Goal: Task Accomplishment & Management: Manage account settings

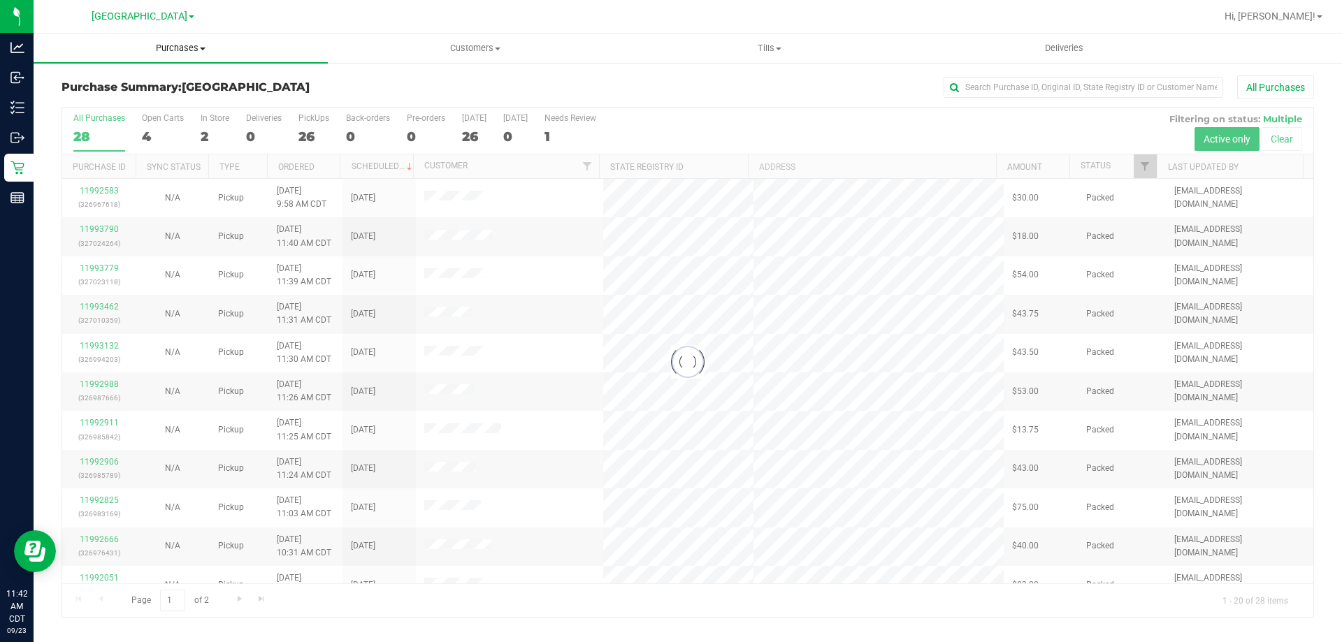
click at [191, 48] on span "Purchases" at bounding box center [181, 48] width 294 height 13
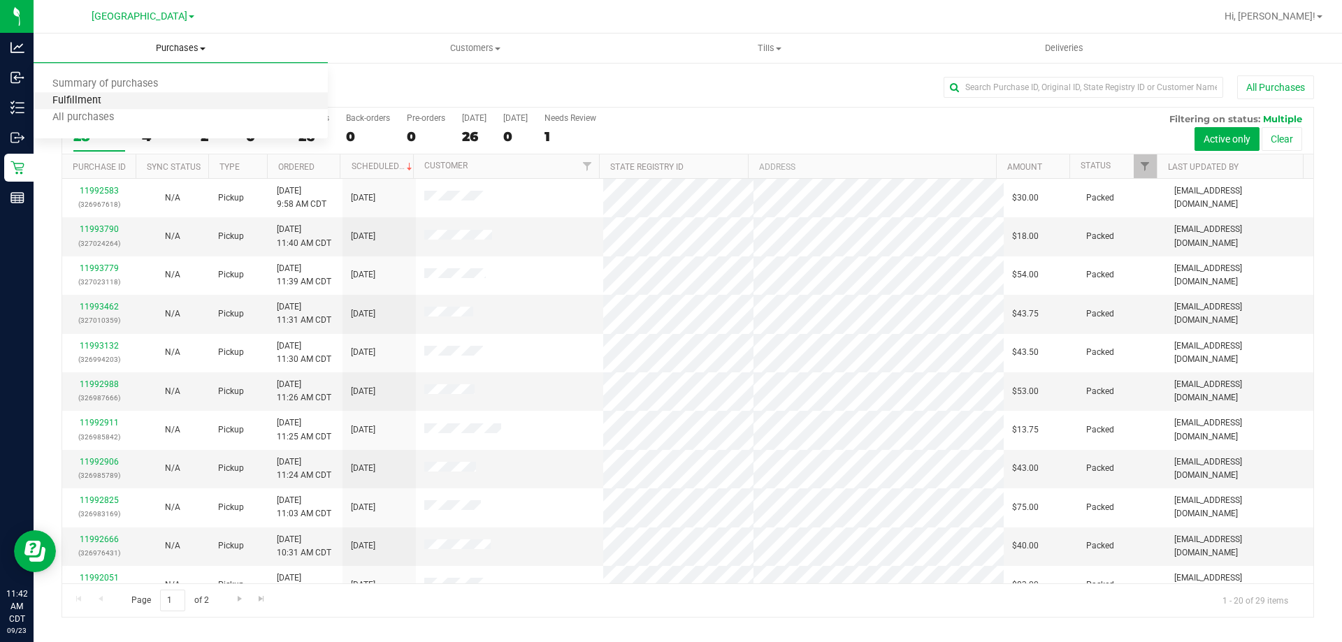
click at [76, 106] on span "Fulfillment" at bounding box center [77, 101] width 87 height 12
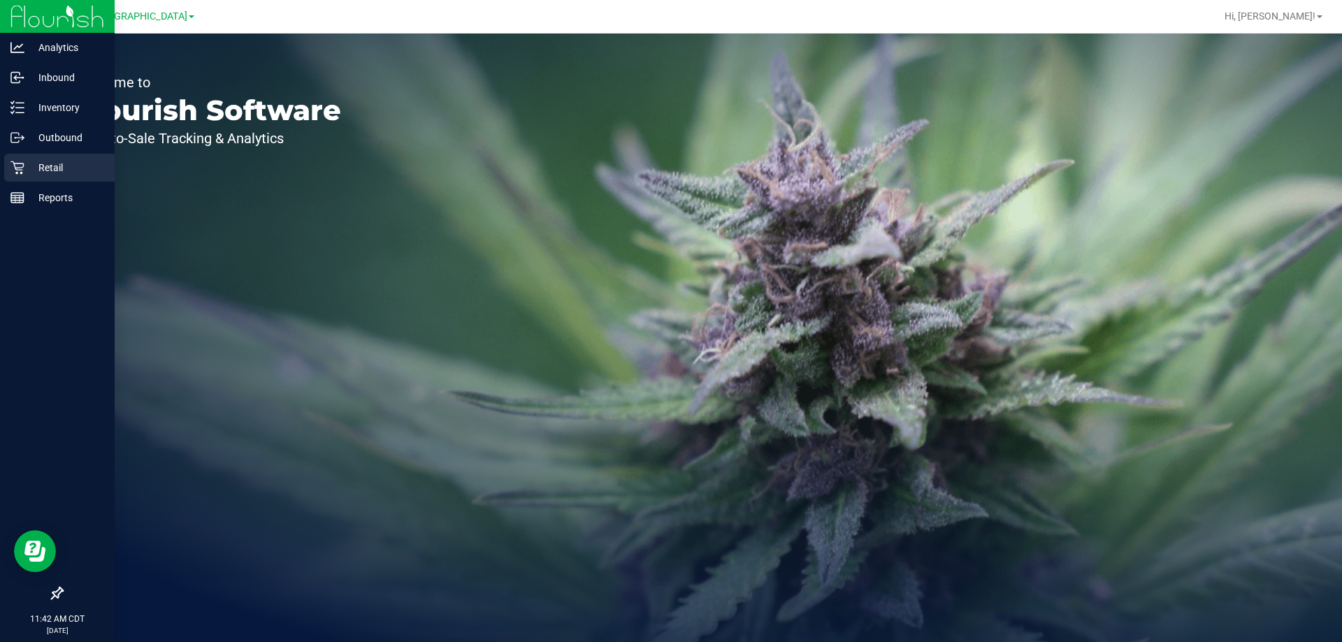
click at [27, 171] on p "Retail" at bounding box center [66, 167] width 84 height 17
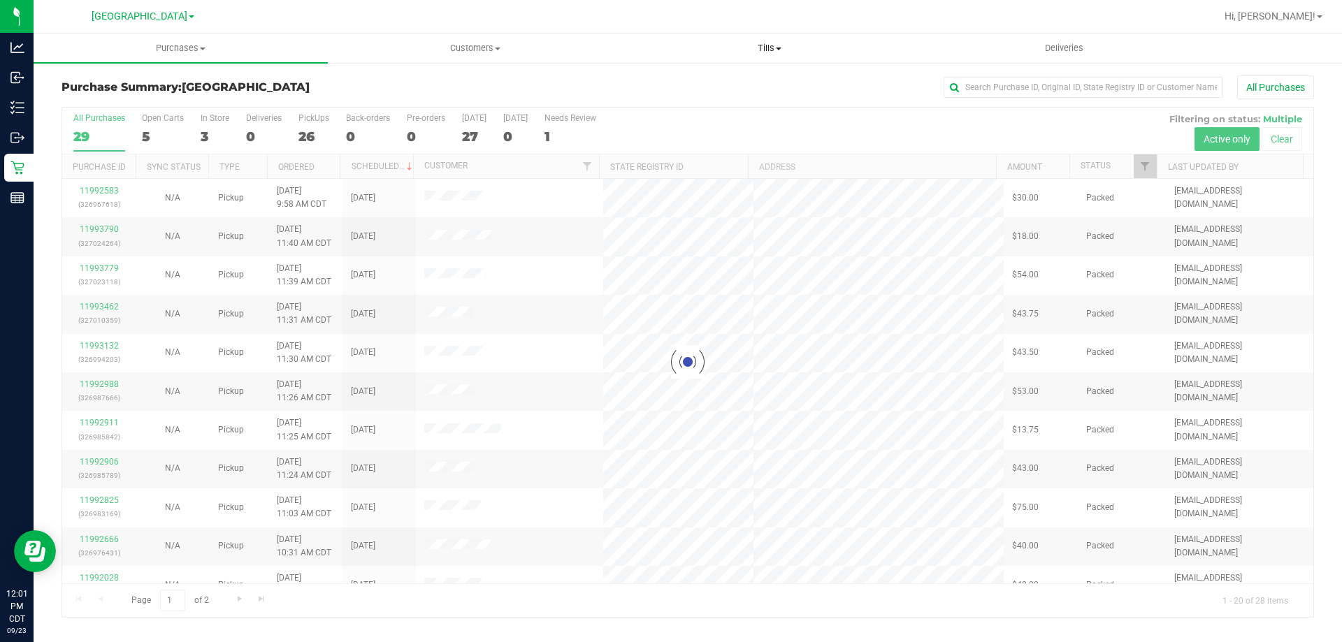
click at [768, 49] on span "Tills" at bounding box center [769, 48] width 293 height 13
click at [690, 83] on span "Manage tills" at bounding box center [669, 84] width 94 height 12
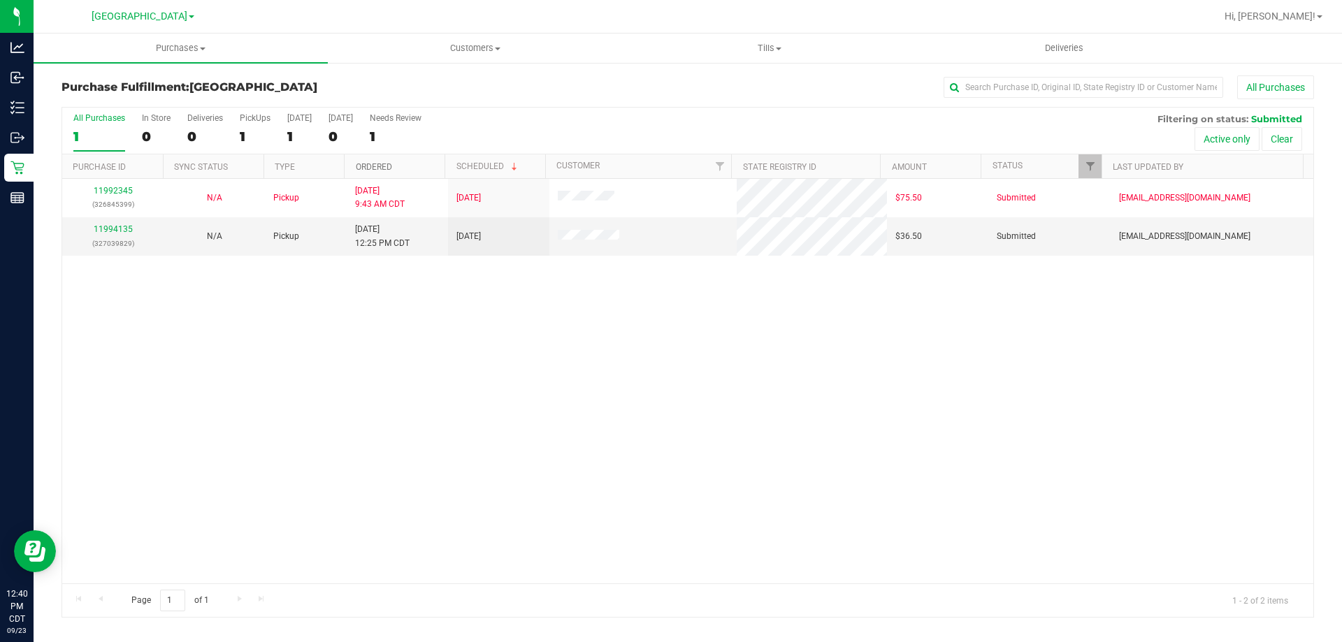
click at [358, 167] on link "Ordered" at bounding box center [374, 167] width 36 height 10
click at [122, 227] on link "11994135" at bounding box center [113, 229] width 39 height 10
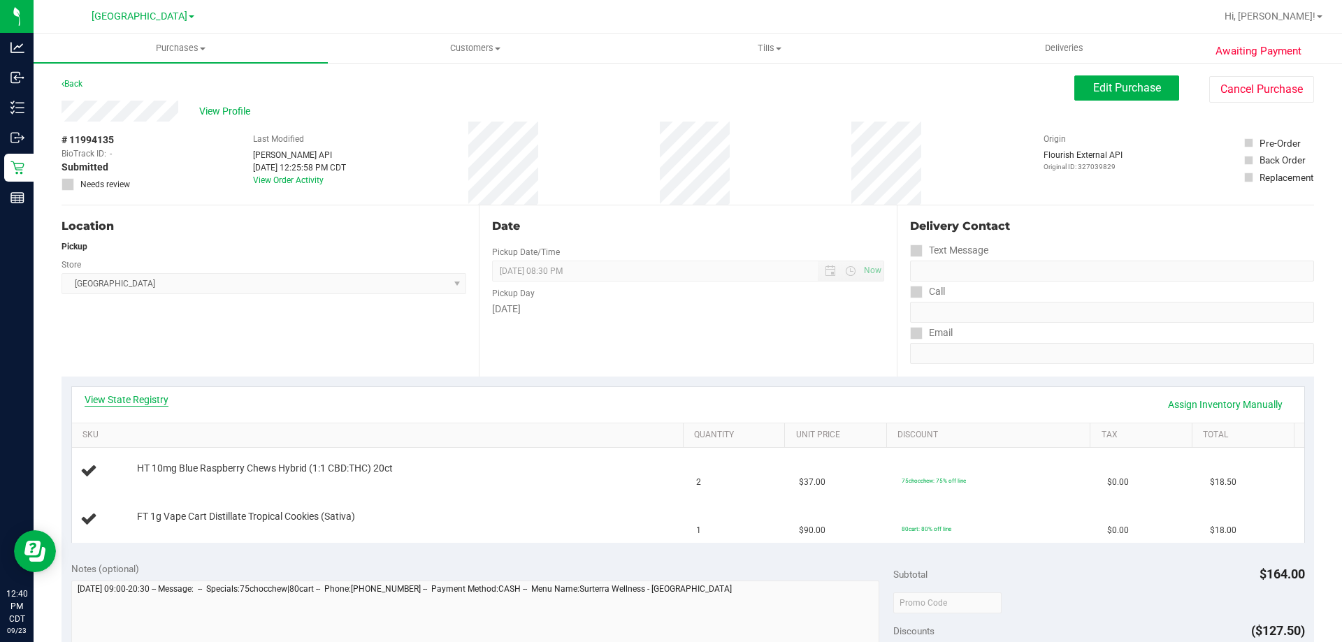
click at [110, 399] on link "View State Registry" at bounding box center [127, 400] width 84 height 14
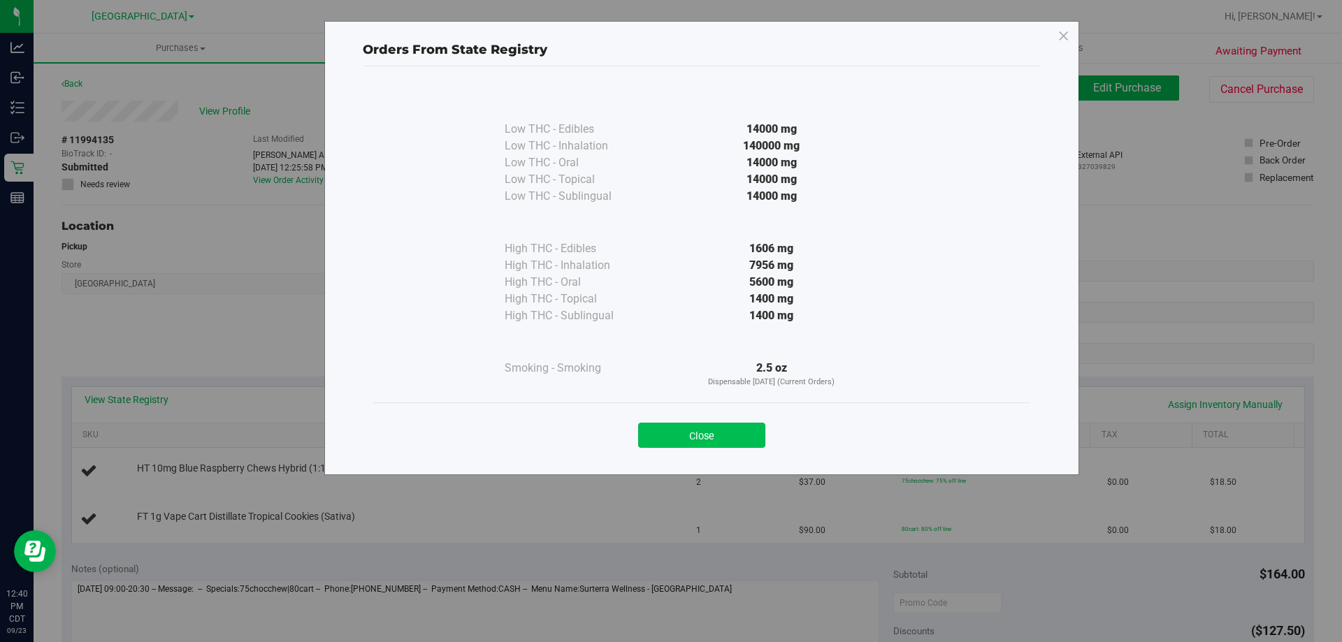
click at [662, 430] on button "Close" at bounding box center [701, 435] width 127 height 25
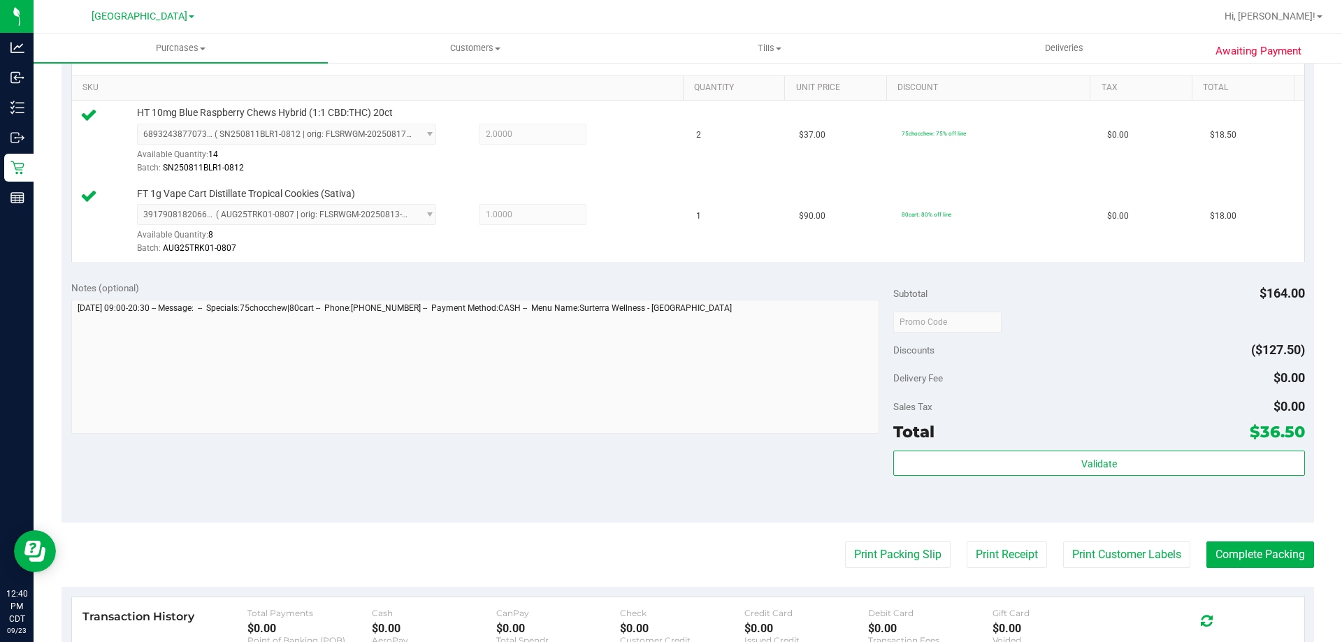
scroll to position [349, 0]
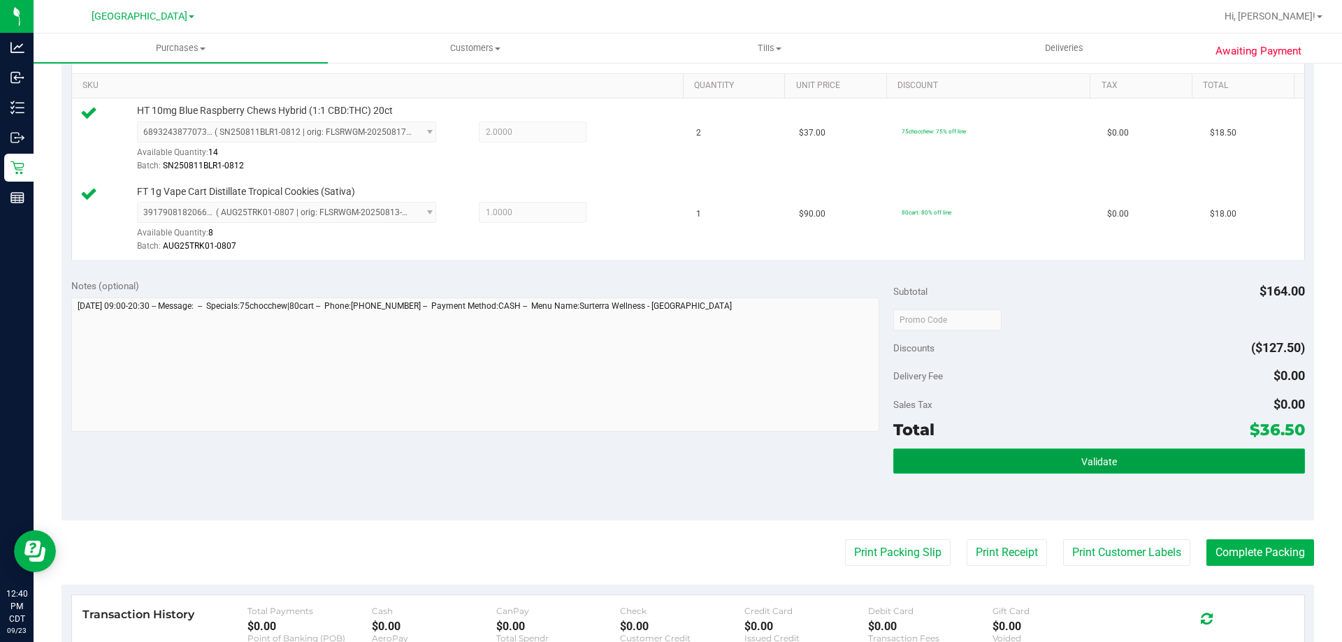
click at [949, 468] on button "Validate" at bounding box center [1098, 461] width 411 height 25
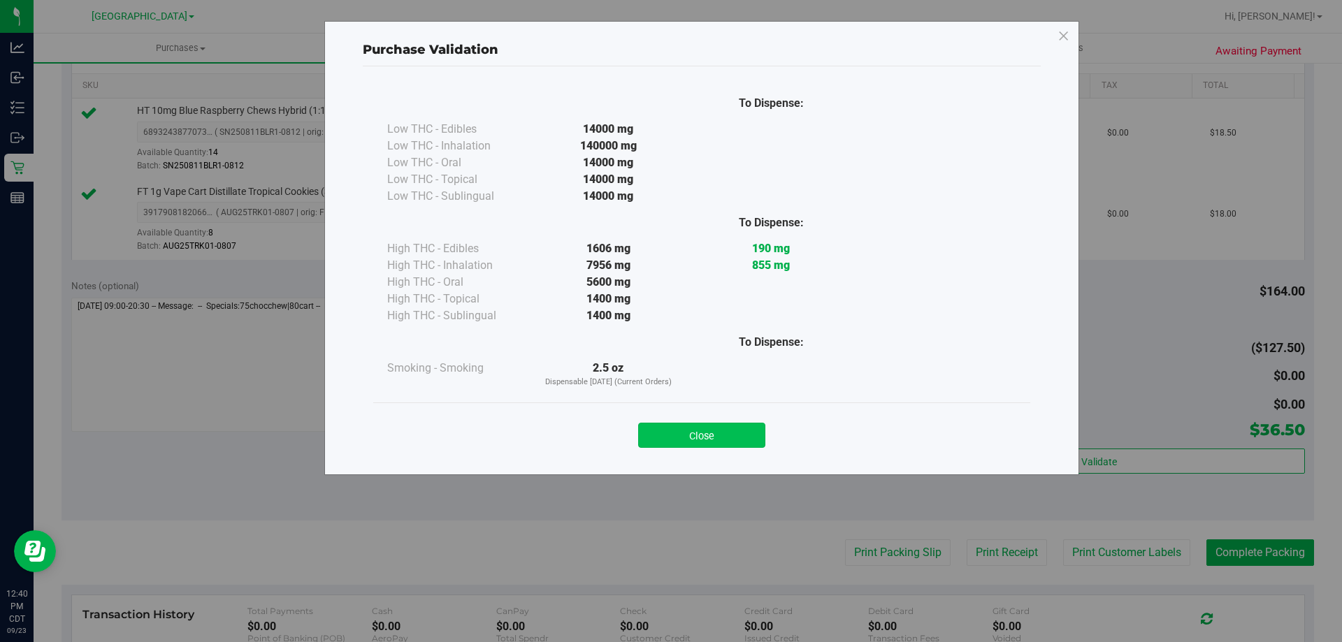
click at [693, 428] on button "Close" at bounding box center [701, 435] width 127 height 25
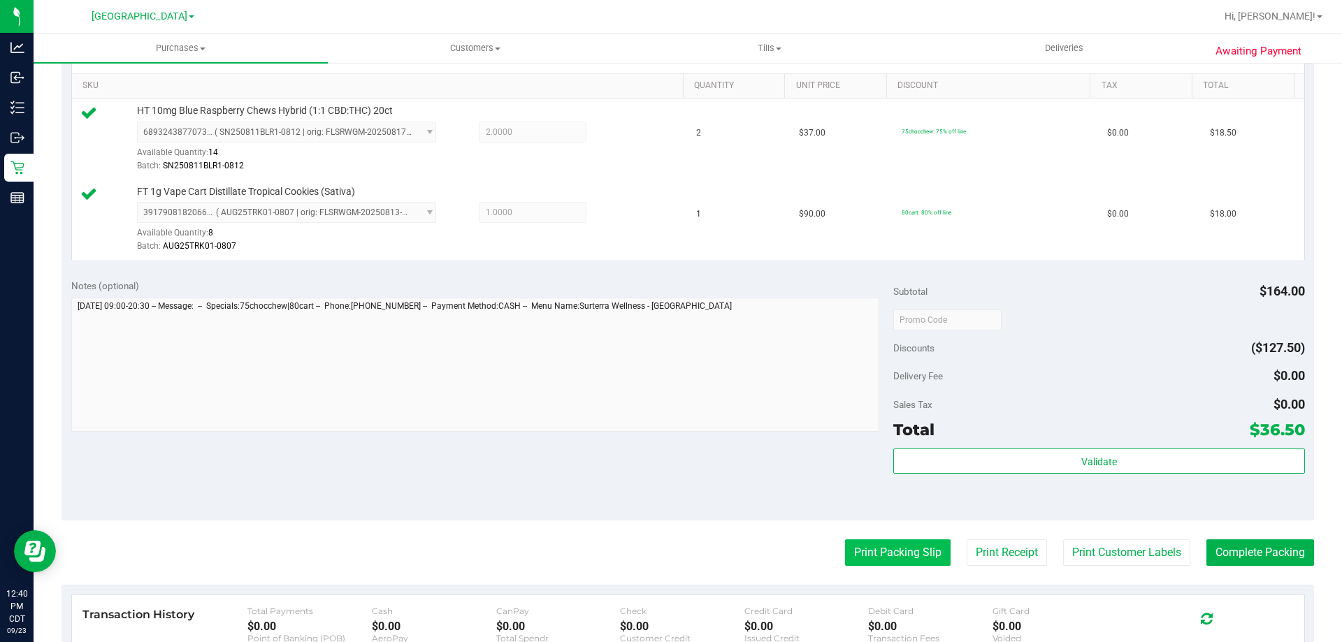
click at [881, 540] on button "Print Packing Slip" at bounding box center [898, 552] width 106 height 27
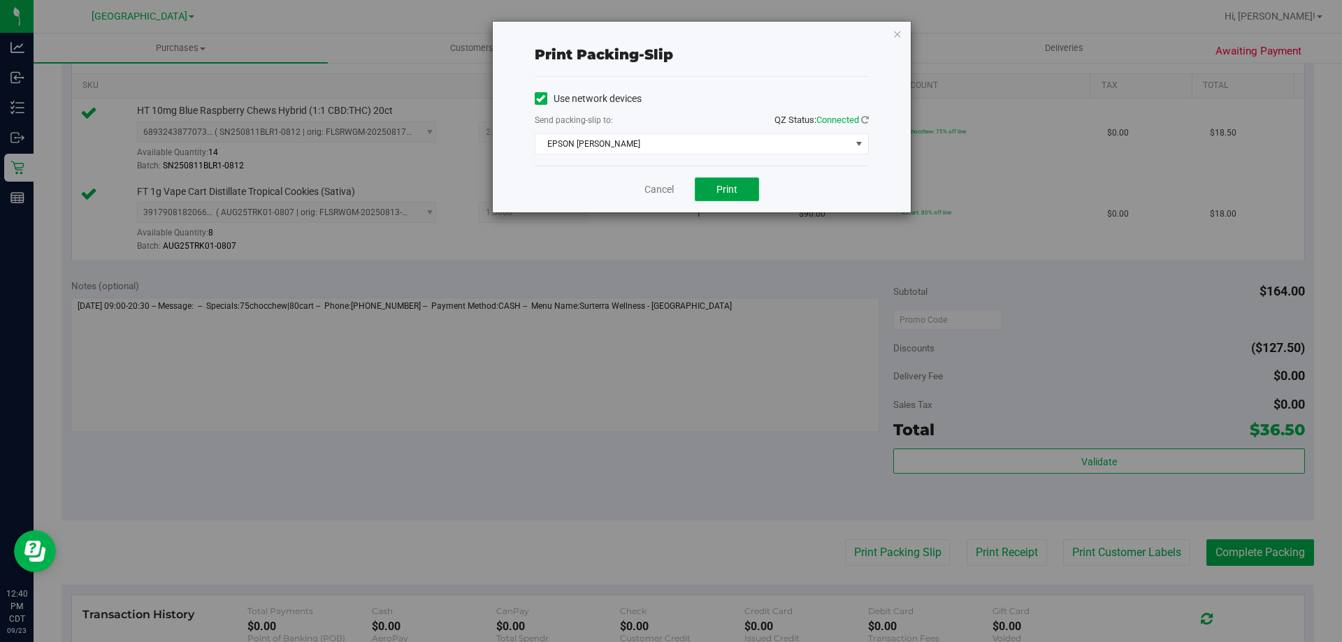
click at [730, 182] on button "Print" at bounding box center [727, 190] width 64 height 24
click at [658, 196] on link "Cancel" at bounding box center [658, 189] width 29 height 15
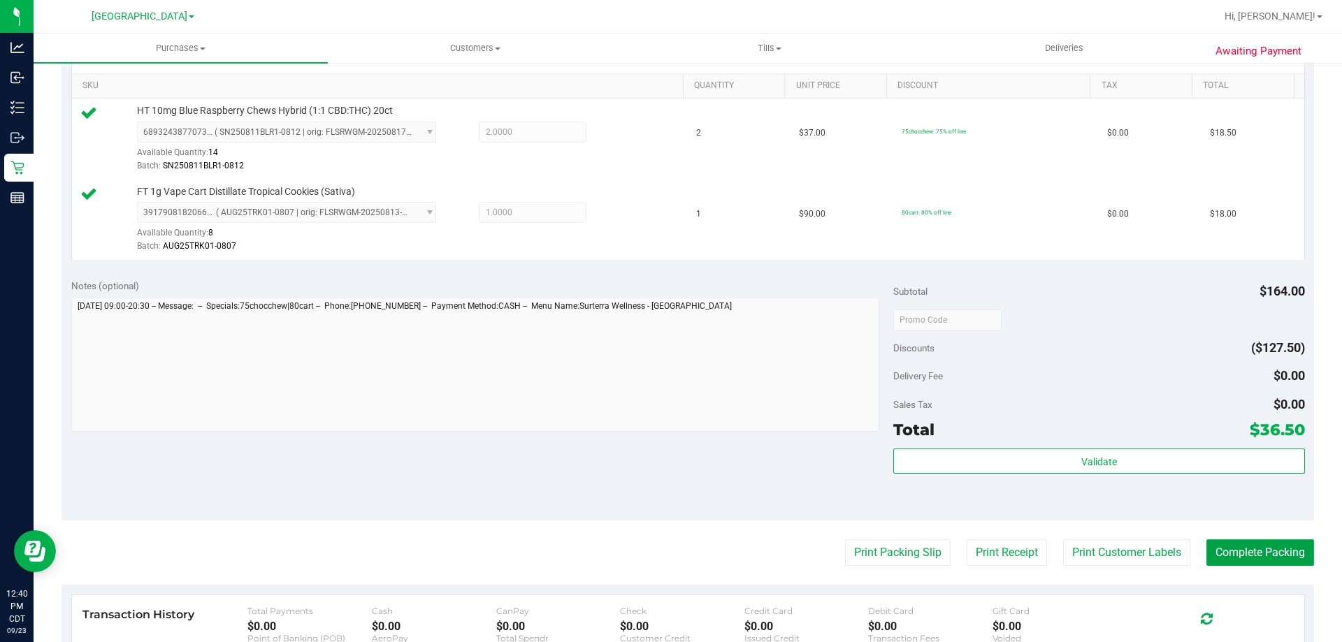
click at [1267, 544] on button "Complete Packing" at bounding box center [1260, 552] width 108 height 27
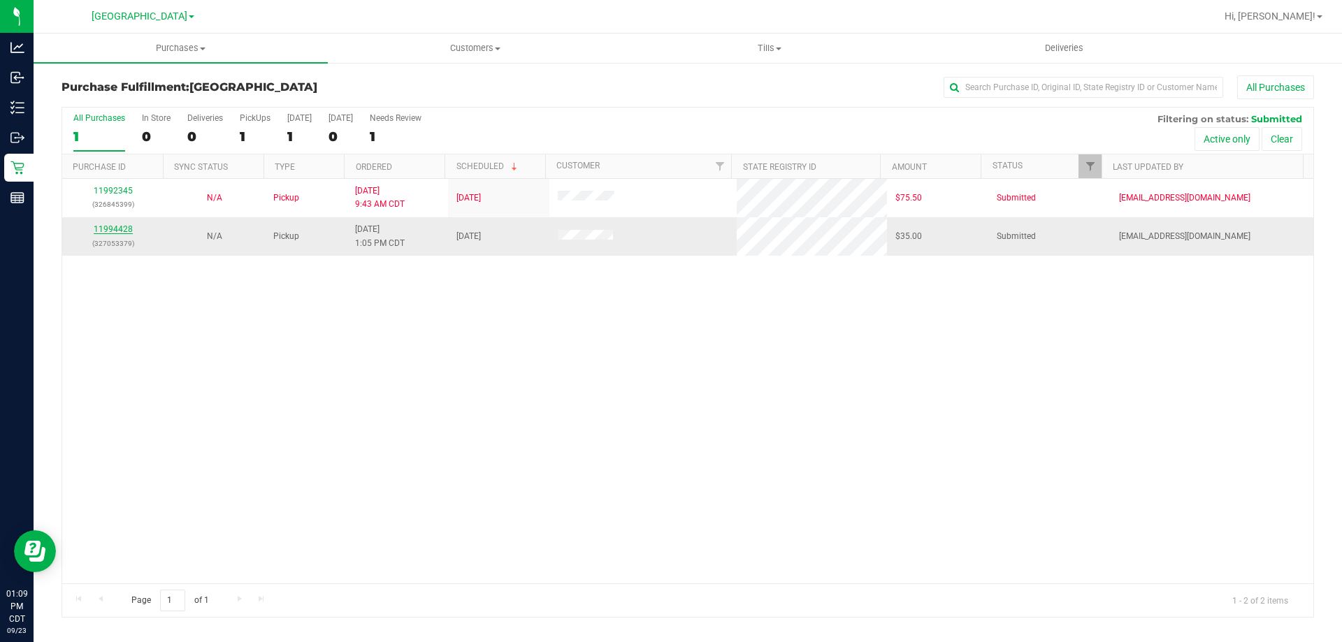
click at [103, 226] on link "11994428" at bounding box center [113, 229] width 39 height 10
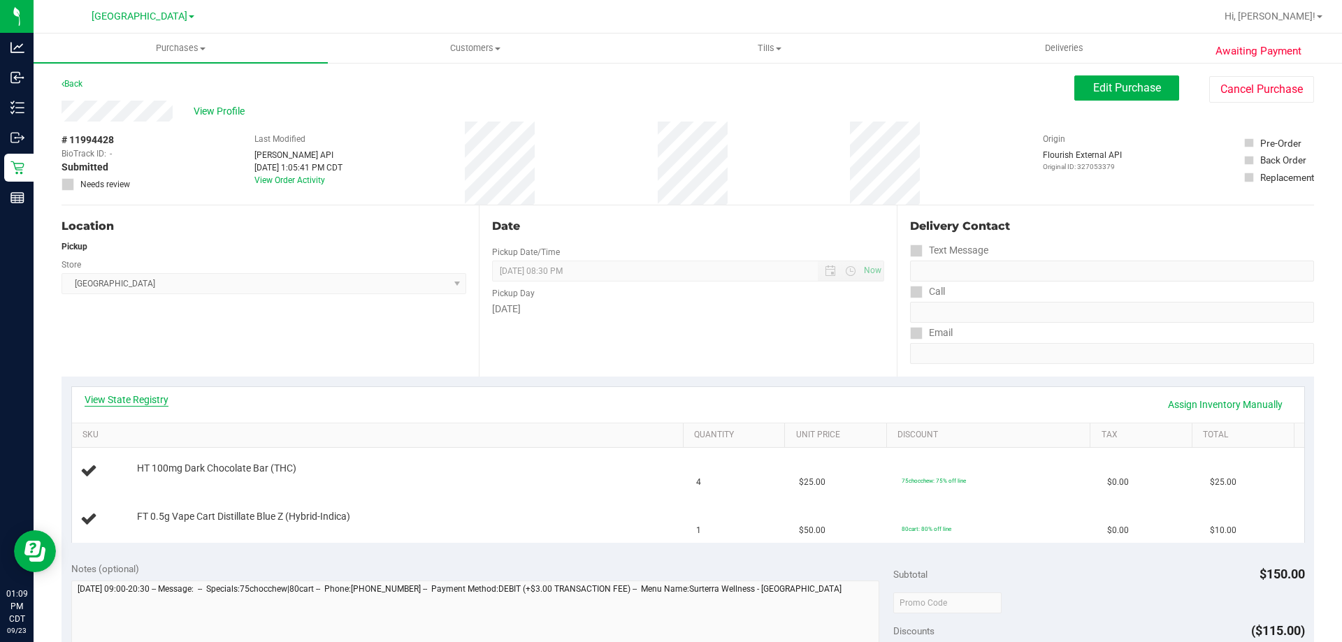
click at [143, 400] on link "View State Registry" at bounding box center [127, 400] width 84 height 14
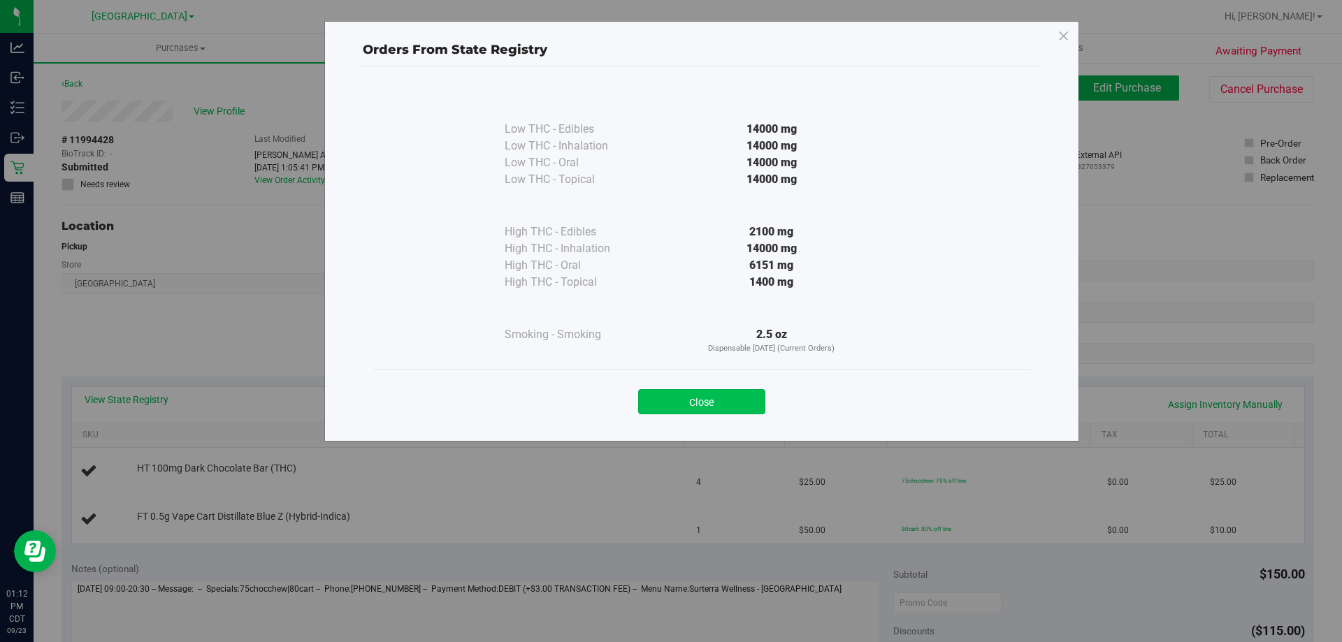
click at [706, 393] on button "Close" at bounding box center [701, 401] width 127 height 25
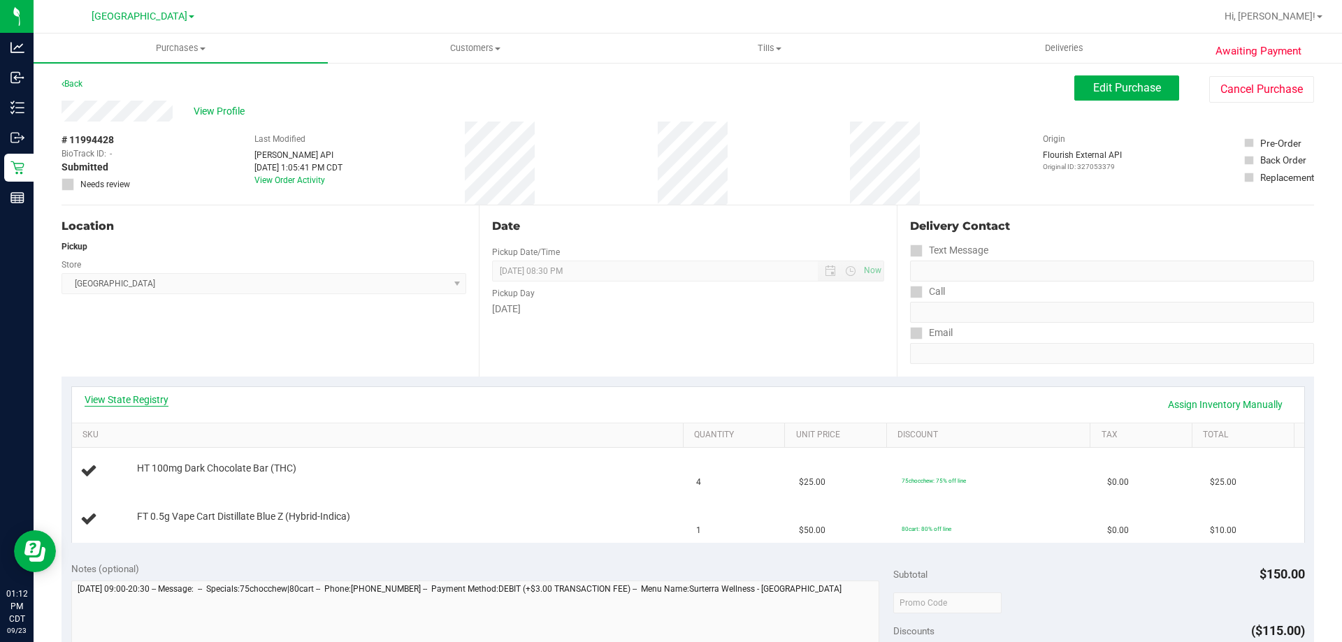
click at [112, 393] on link "View State Registry" at bounding box center [127, 400] width 84 height 14
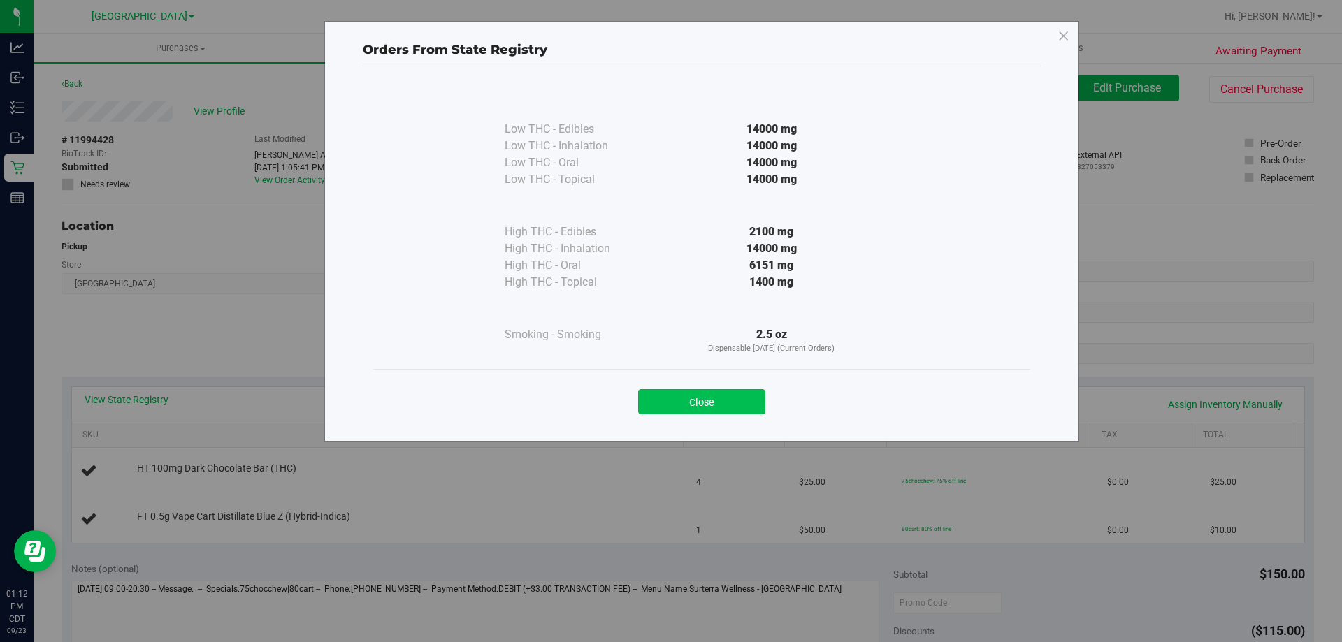
click at [713, 396] on button "Close" at bounding box center [701, 401] width 127 height 25
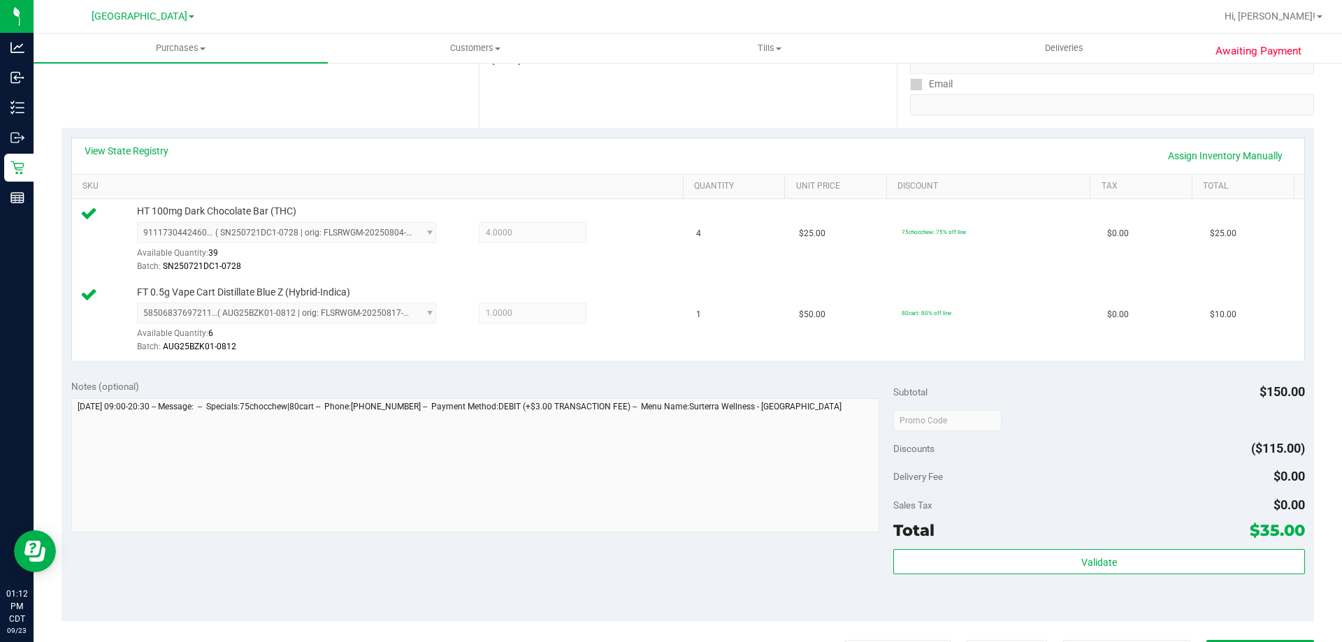
scroll to position [280, 0]
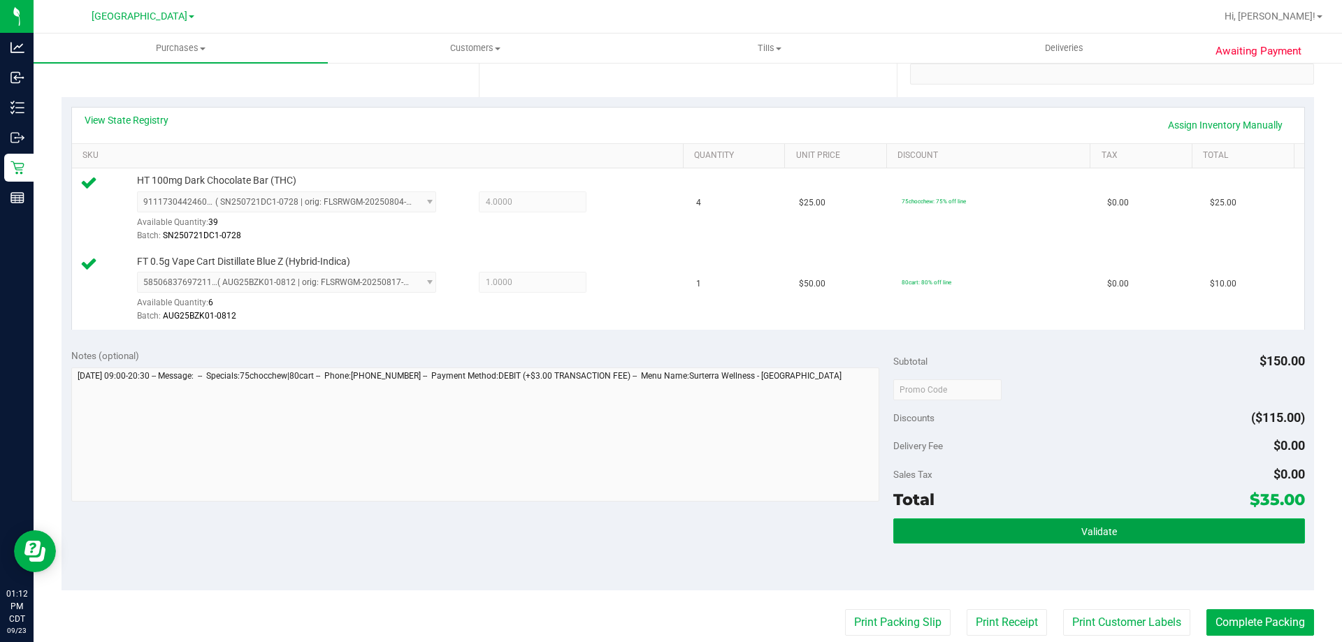
click at [957, 519] on button "Validate" at bounding box center [1098, 531] width 411 height 25
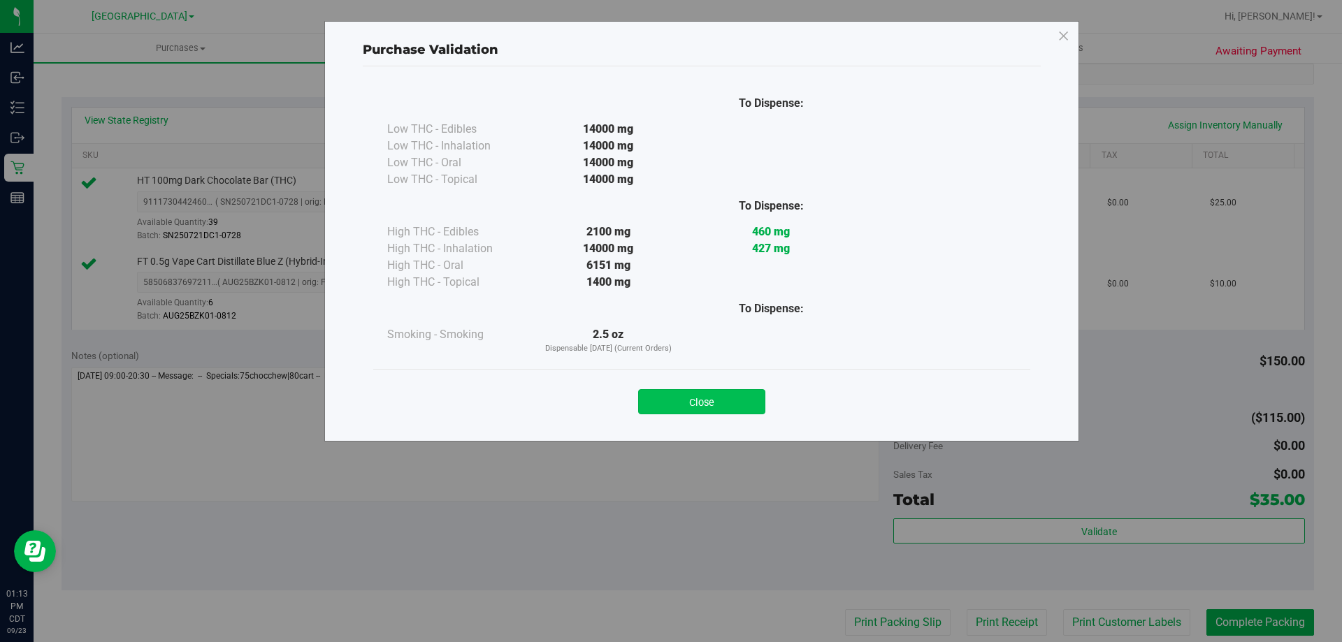
click at [714, 404] on button "Close" at bounding box center [701, 401] width 127 height 25
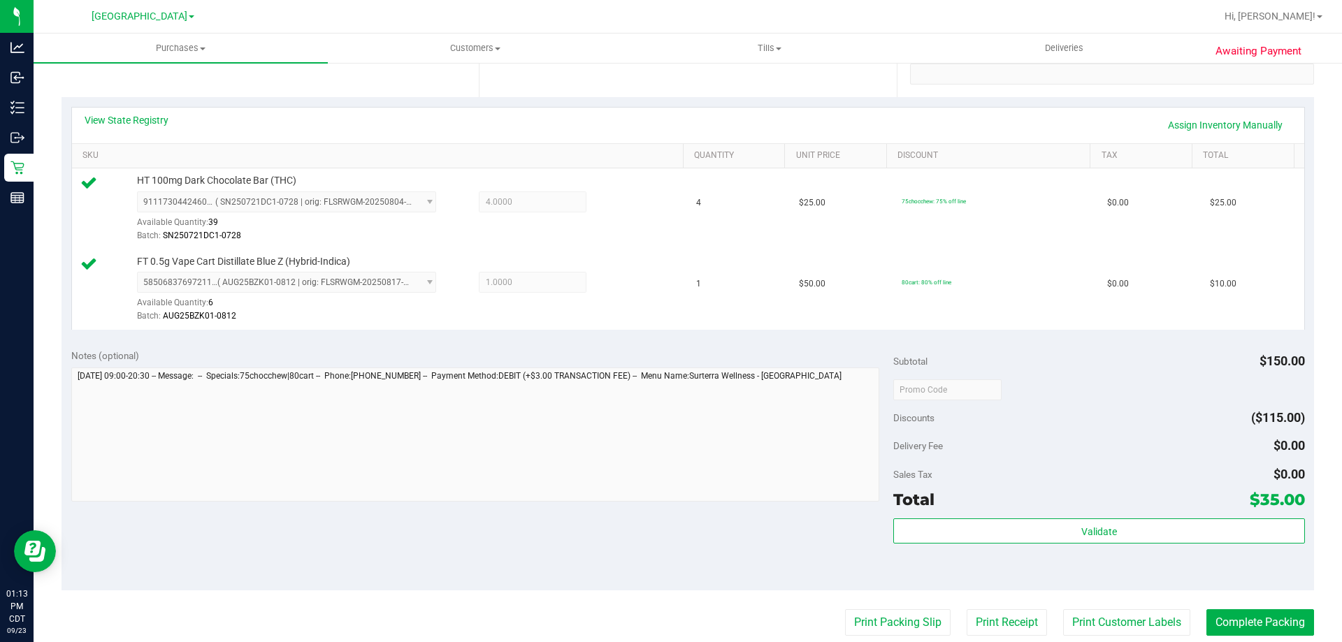
scroll to position [489, 0]
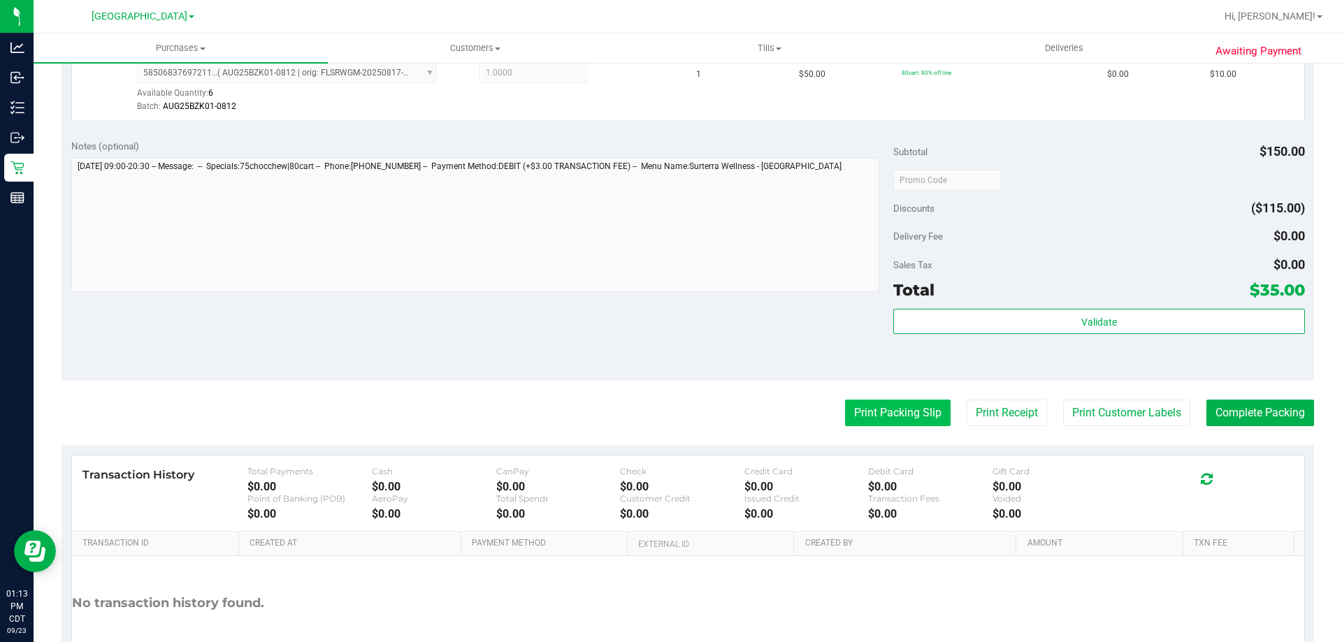
click at [894, 407] on button "Print Packing Slip" at bounding box center [898, 413] width 106 height 27
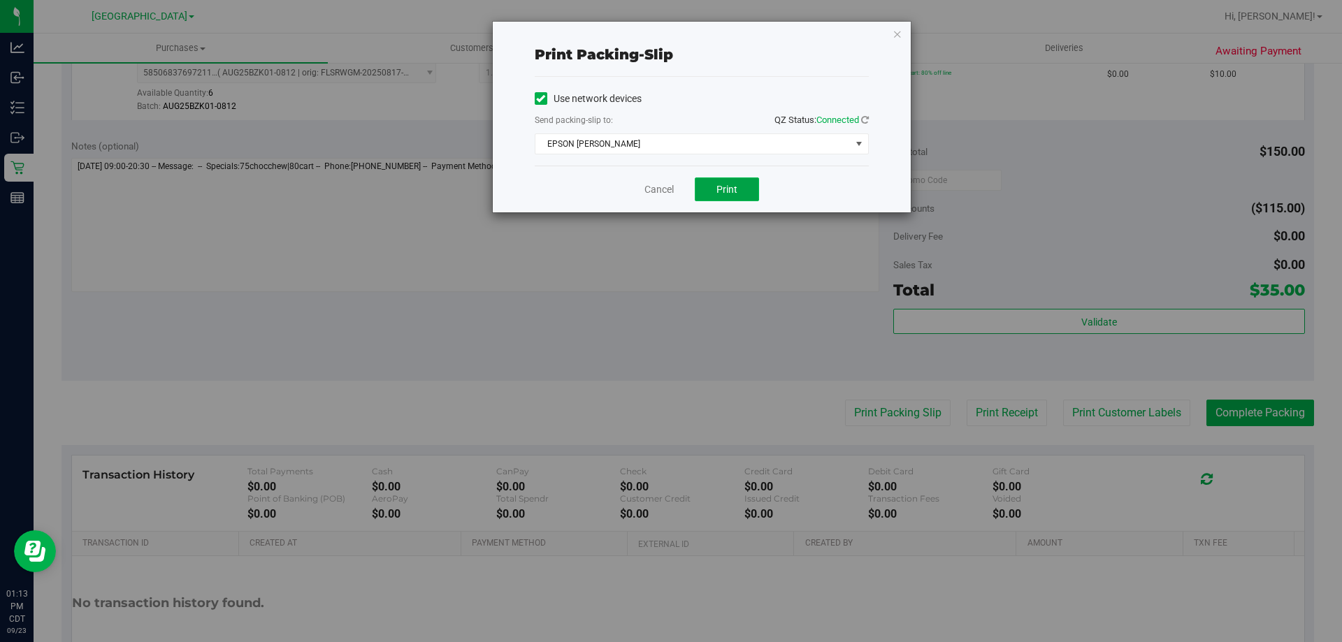
click at [743, 188] on button "Print" at bounding box center [727, 190] width 64 height 24
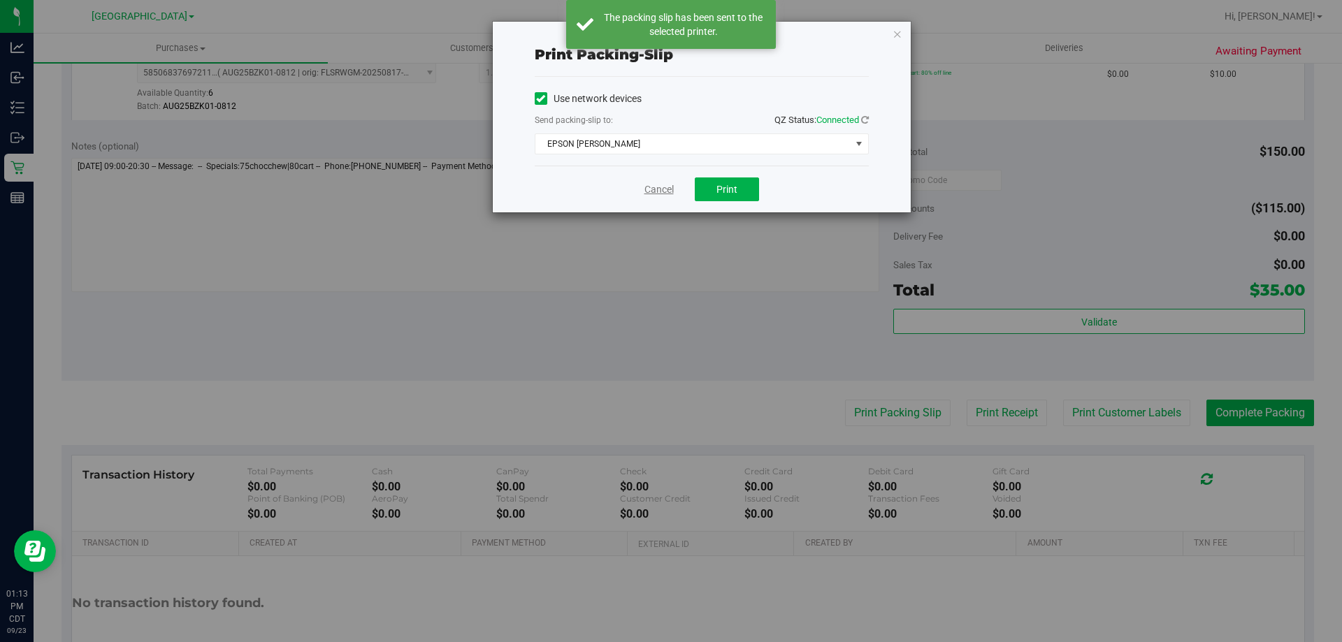
click at [665, 192] on link "Cancel" at bounding box center [658, 189] width 29 height 15
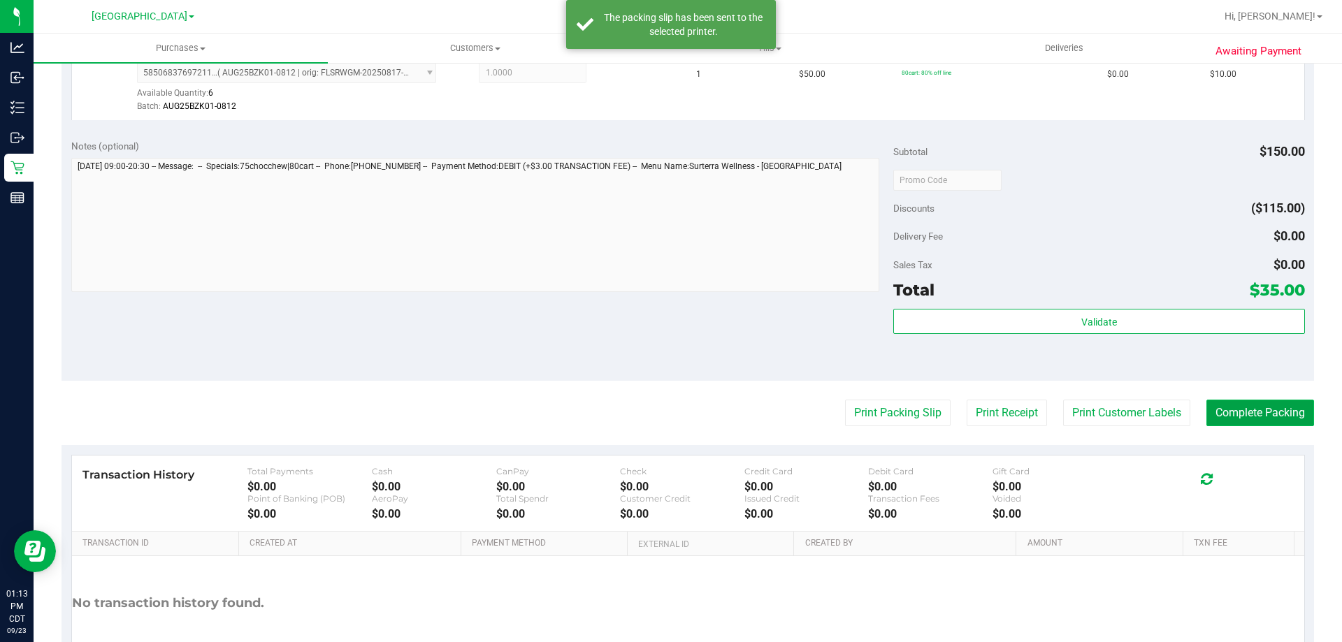
click at [1241, 415] on button "Complete Packing" at bounding box center [1260, 413] width 108 height 27
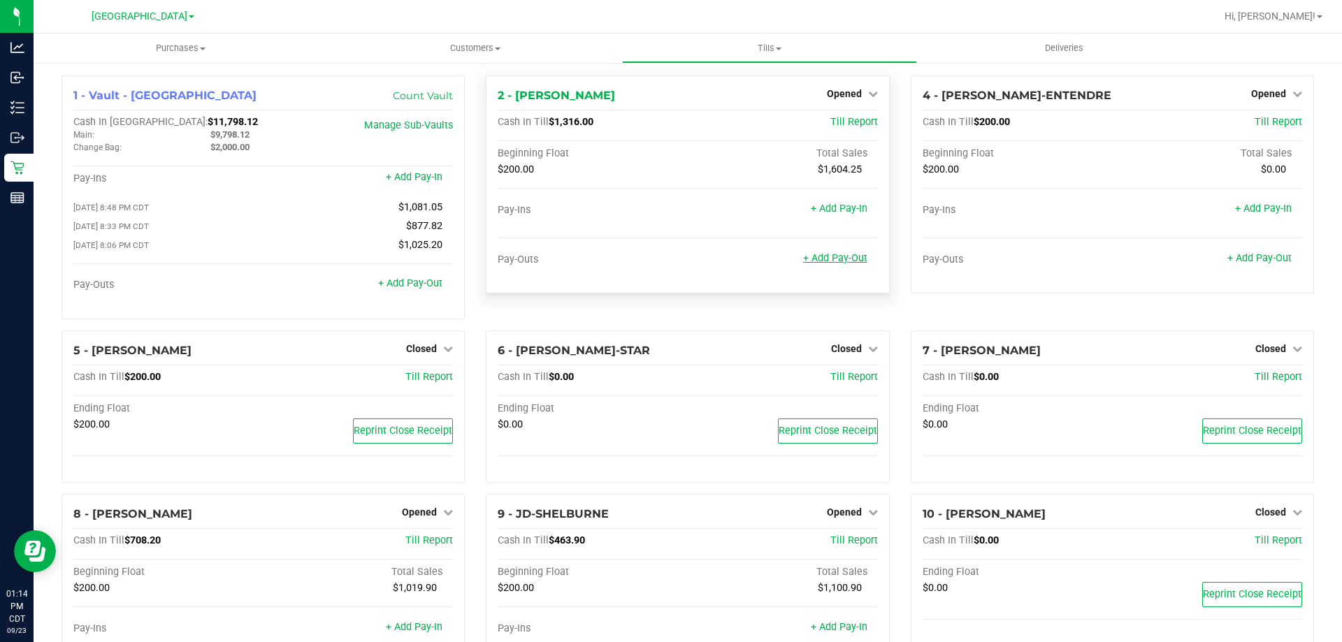
click at [832, 252] on link "+ Add Pay-Out" at bounding box center [835, 258] width 64 height 12
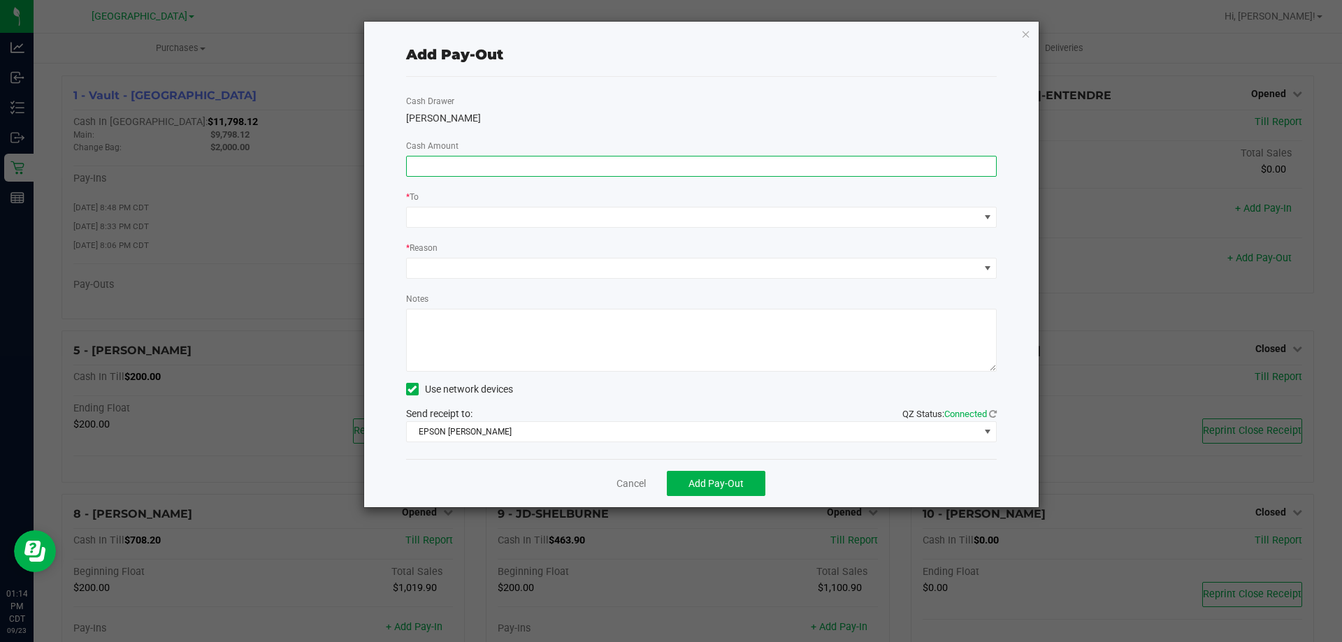
click at [419, 161] on input at bounding box center [702, 167] width 590 height 20
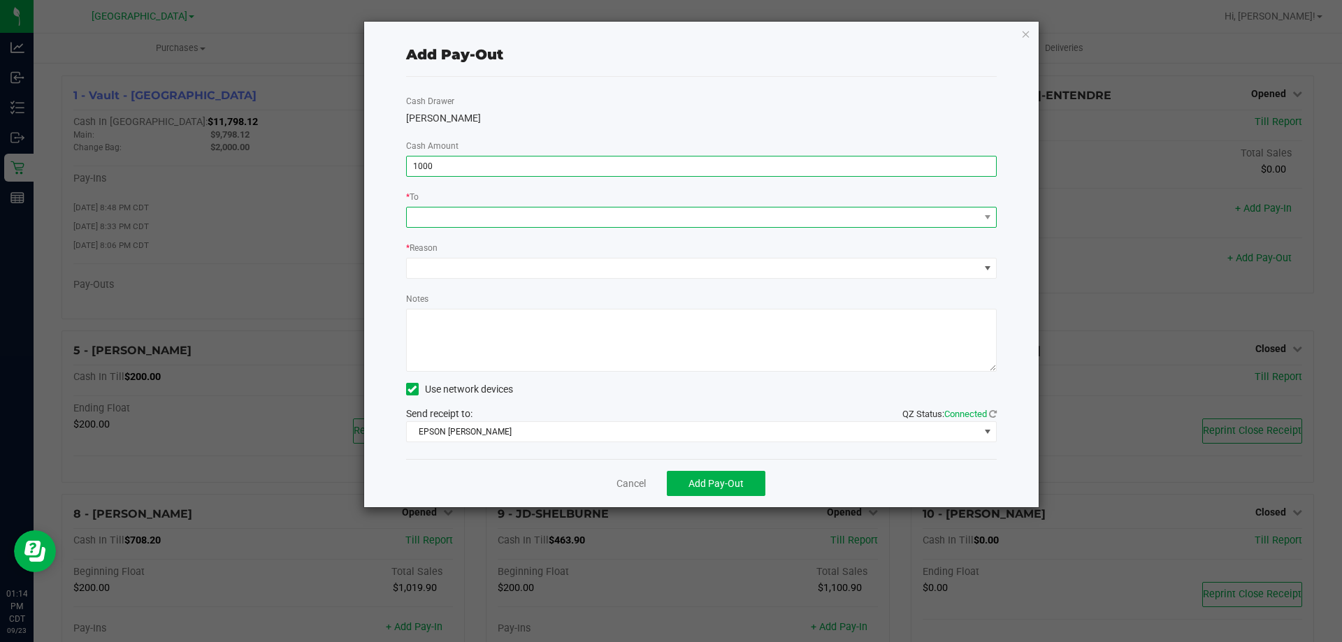
type input "$1,000.00"
click at [465, 210] on span at bounding box center [693, 218] width 572 height 20
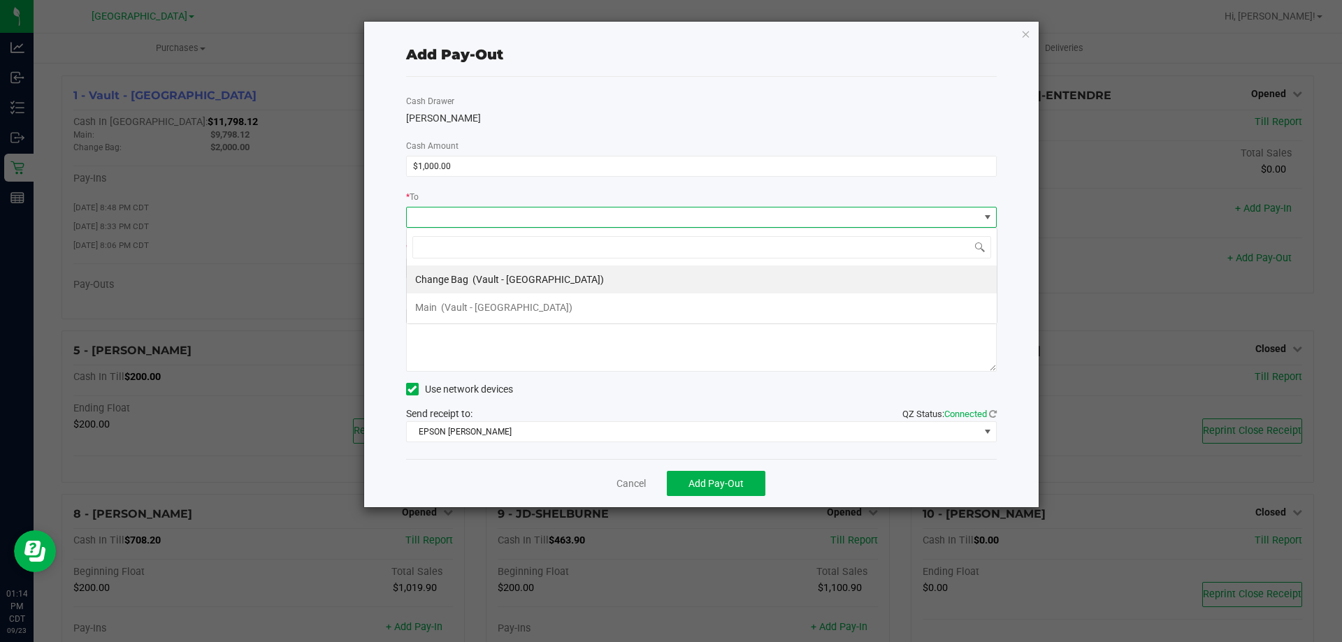
scroll to position [21, 591]
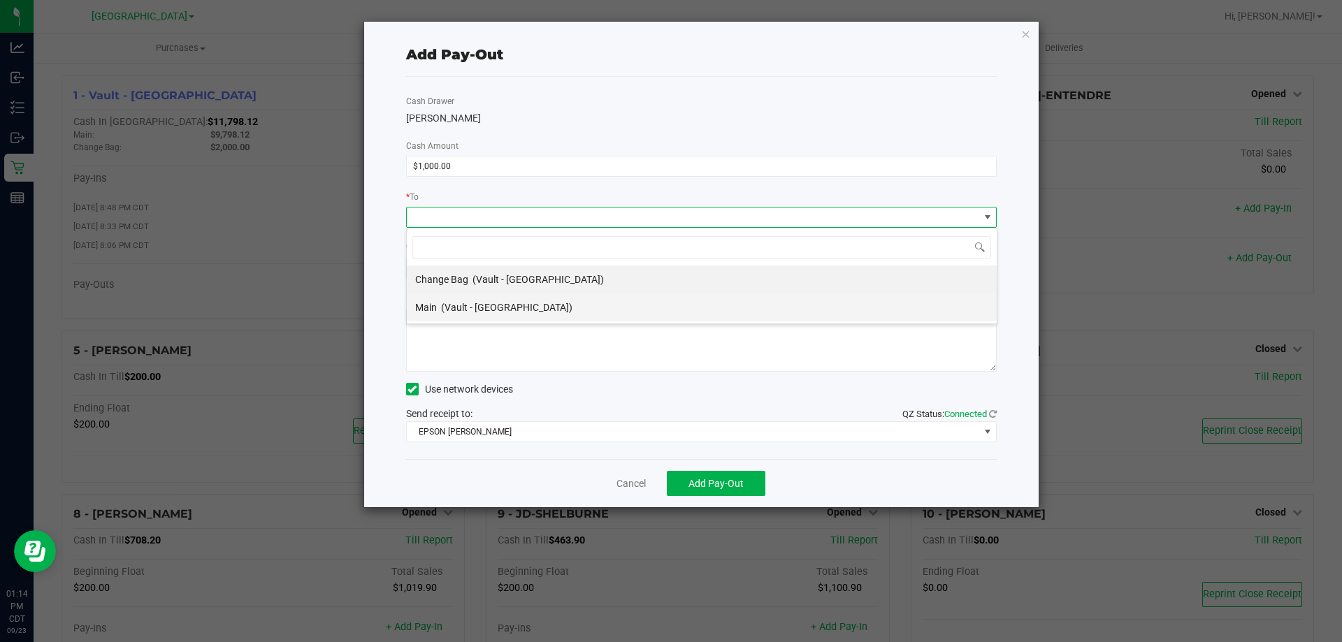
click at [444, 302] on span "(Vault - Panama City)" at bounding box center [506, 307] width 131 height 11
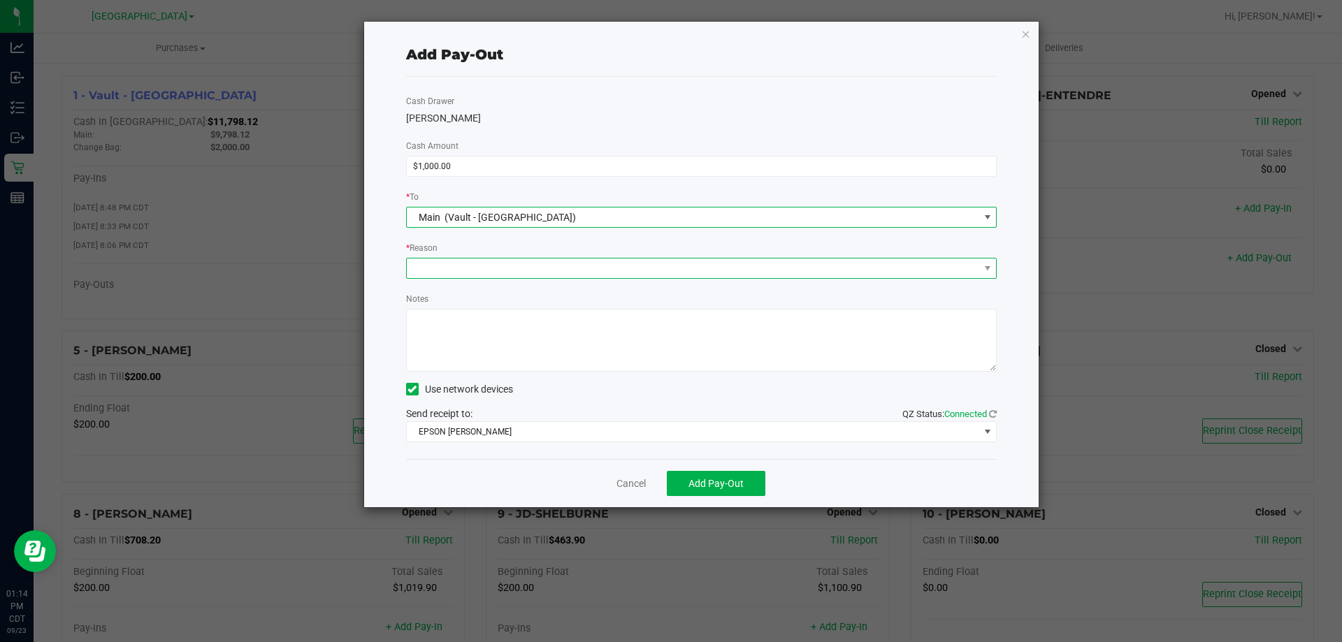
click at [459, 263] on span at bounding box center [693, 269] width 572 height 20
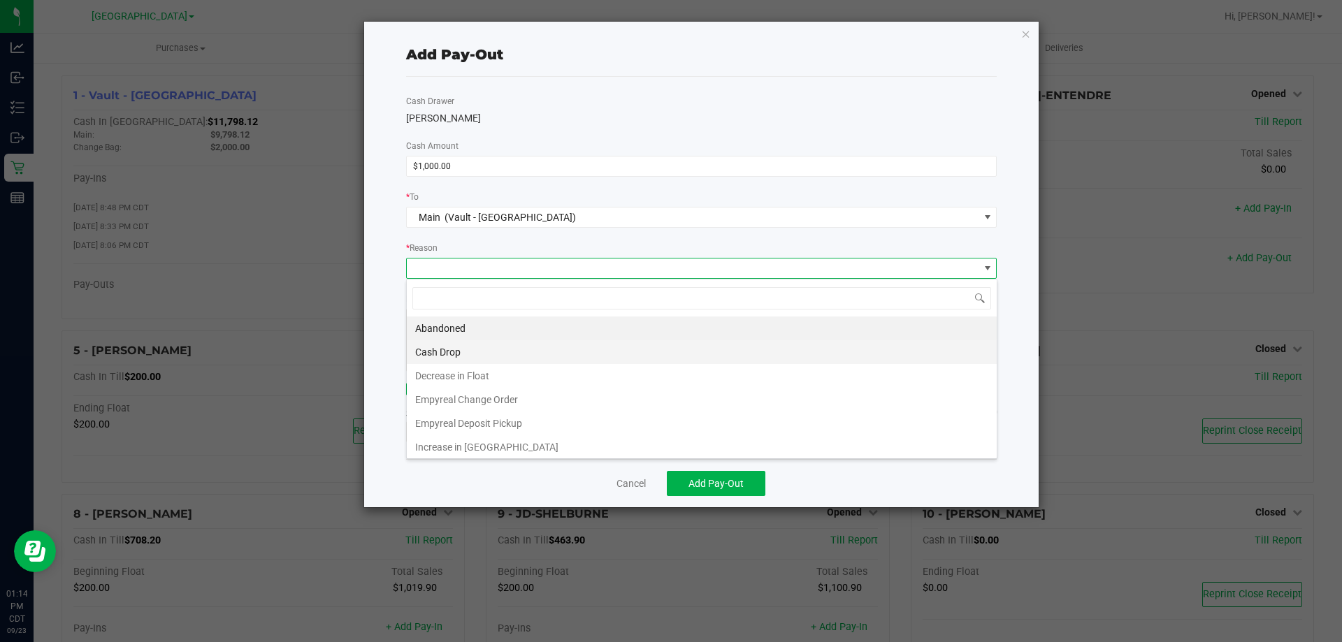
click at [437, 356] on li "Cash Drop" at bounding box center [702, 352] width 590 height 24
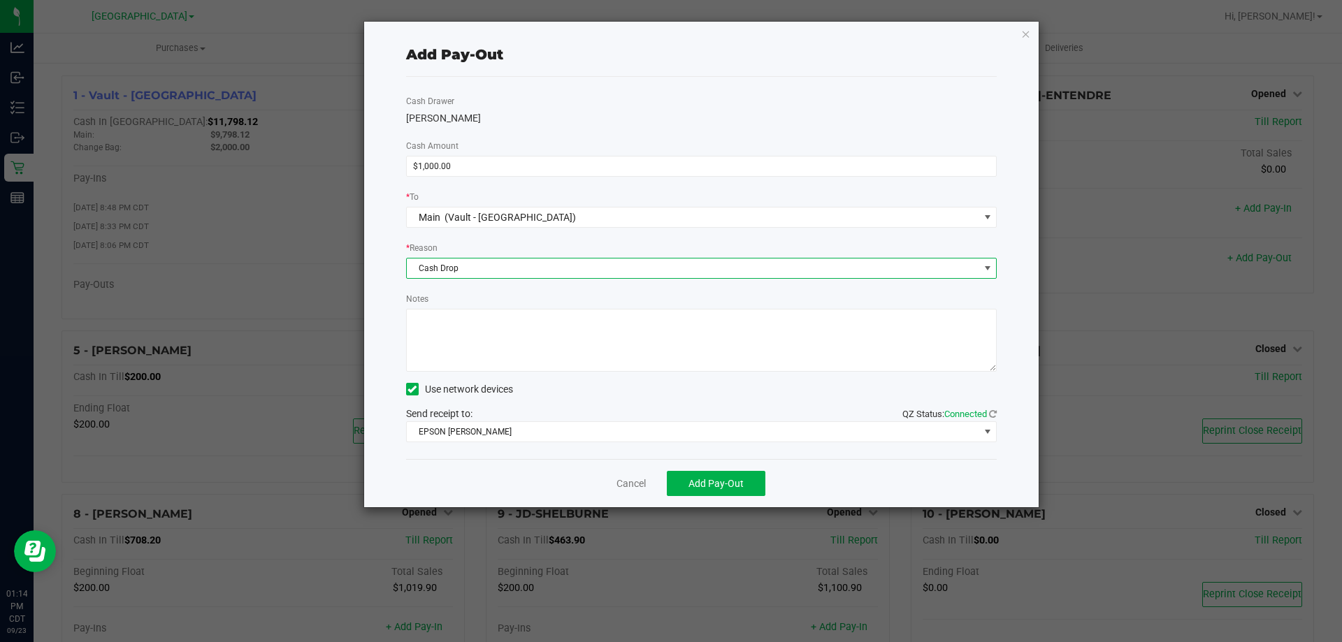
click at [460, 330] on textarea "Notes" at bounding box center [701, 340] width 591 height 63
type textarea "1000-cf"
click at [734, 476] on button "Add Pay-Out" at bounding box center [716, 483] width 99 height 25
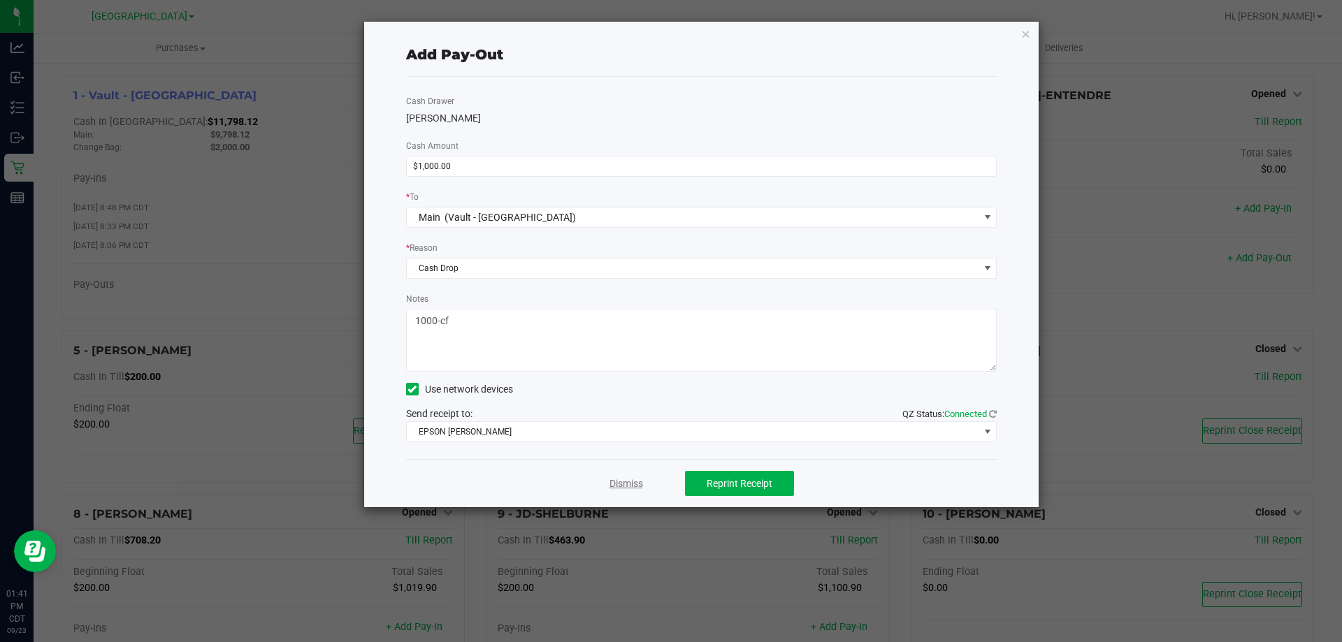
click at [629, 484] on link "Dismiss" at bounding box center [626, 484] width 34 height 15
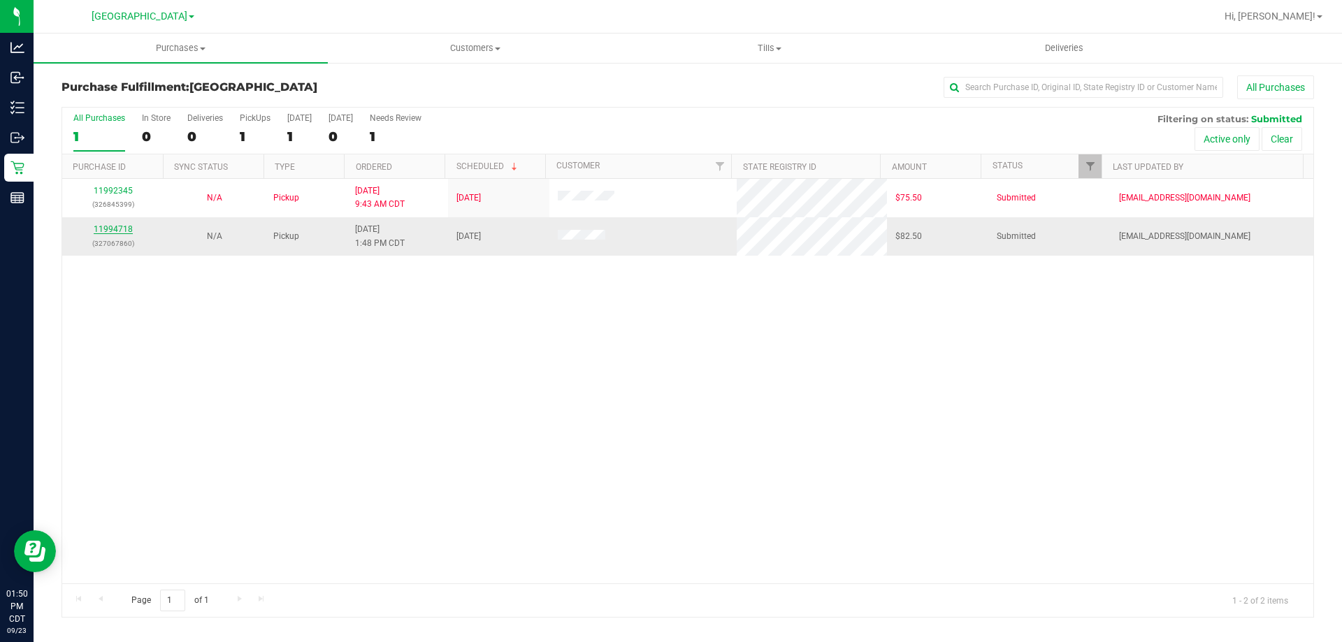
click at [129, 224] on link "11994718" at bounding box center [113, 229] width 39 height 10
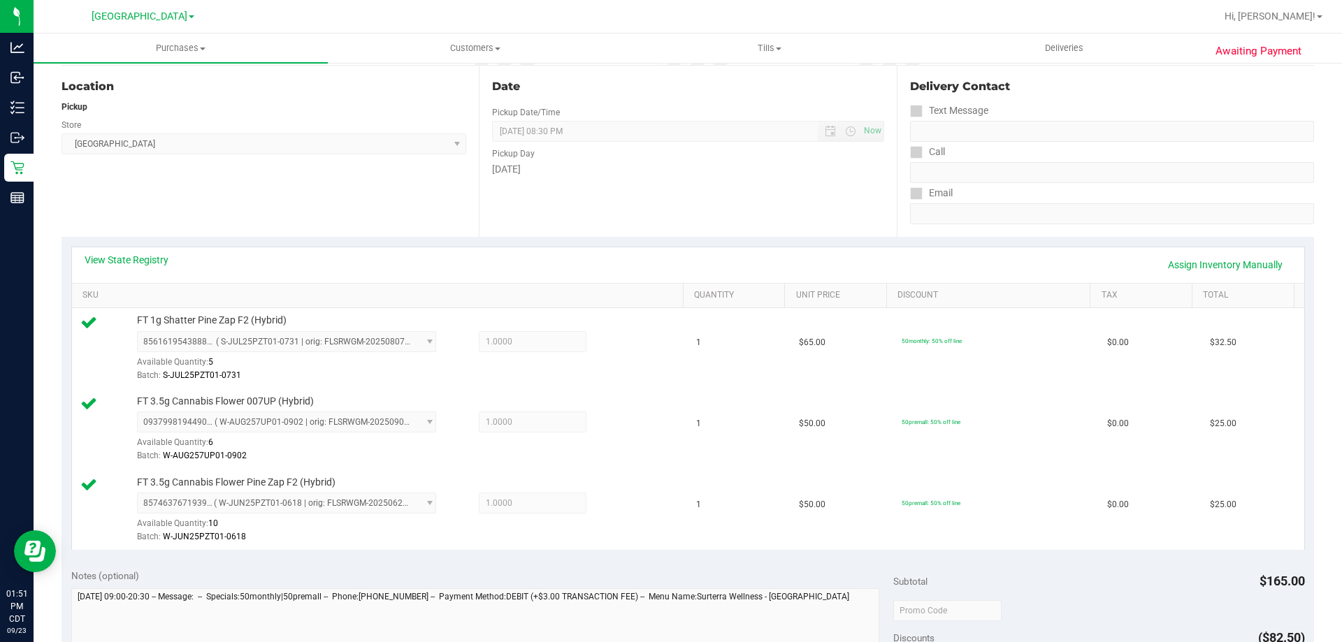
scroll to position [559, 0]
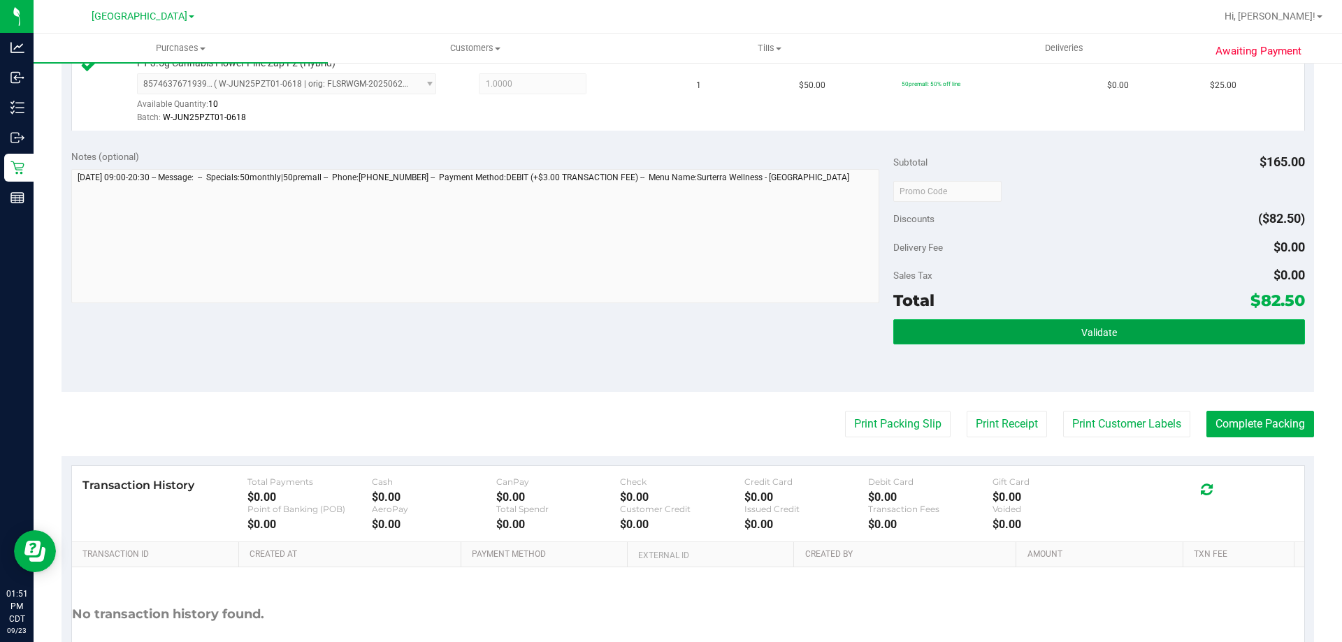
click at [969, 328] on button "Validate" at bounding box center [1098, 331] width 411 height 25
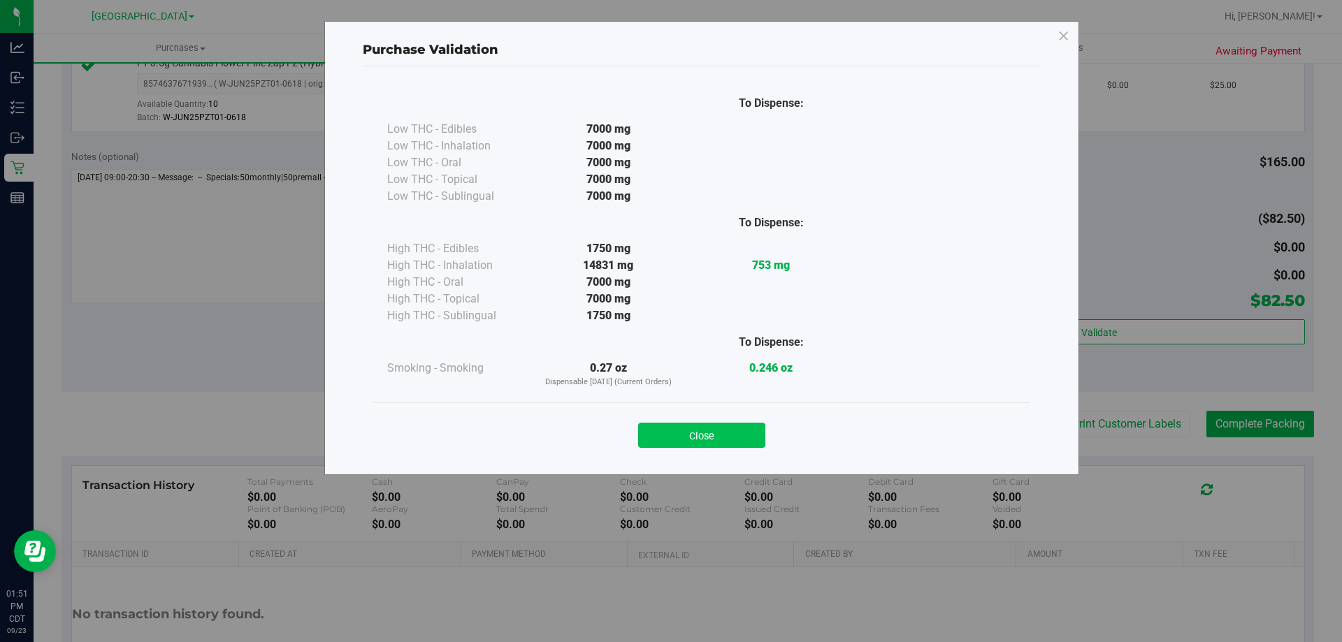
click at [749, 433] on button "Close" at bounding box center [701, 435] width 127 height 25
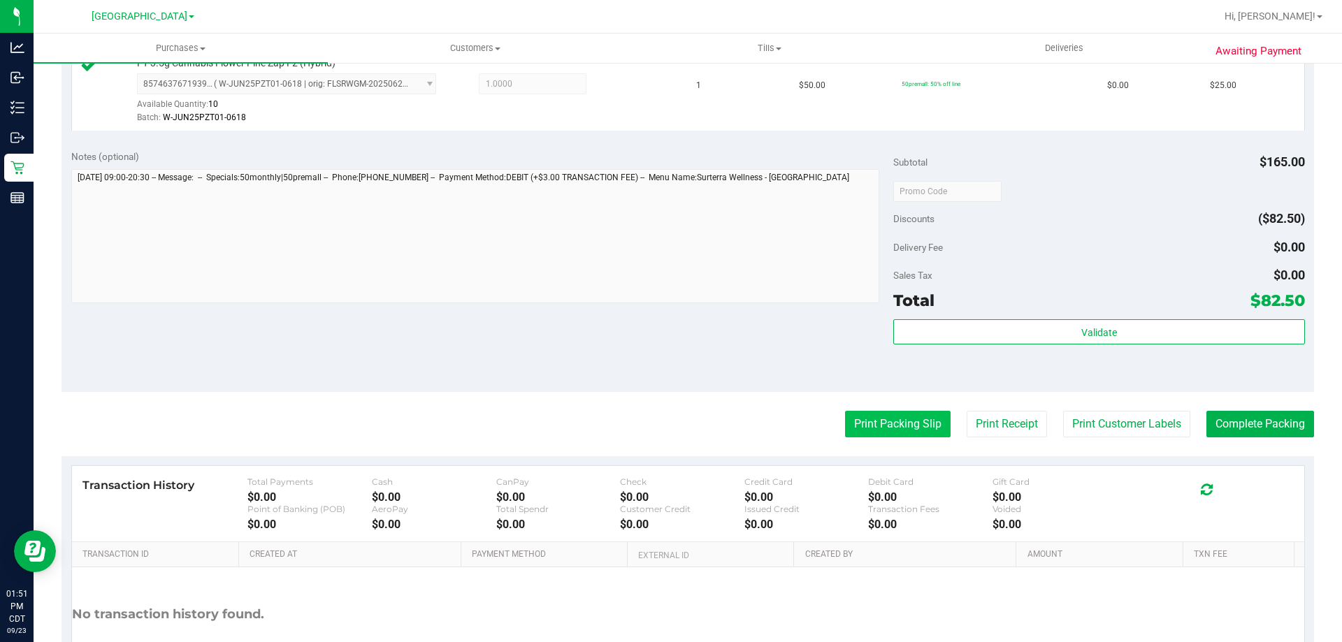
click at [865, 419] on button "Print Packing Slip" at bounding box center [898, 424] width 106 height 27
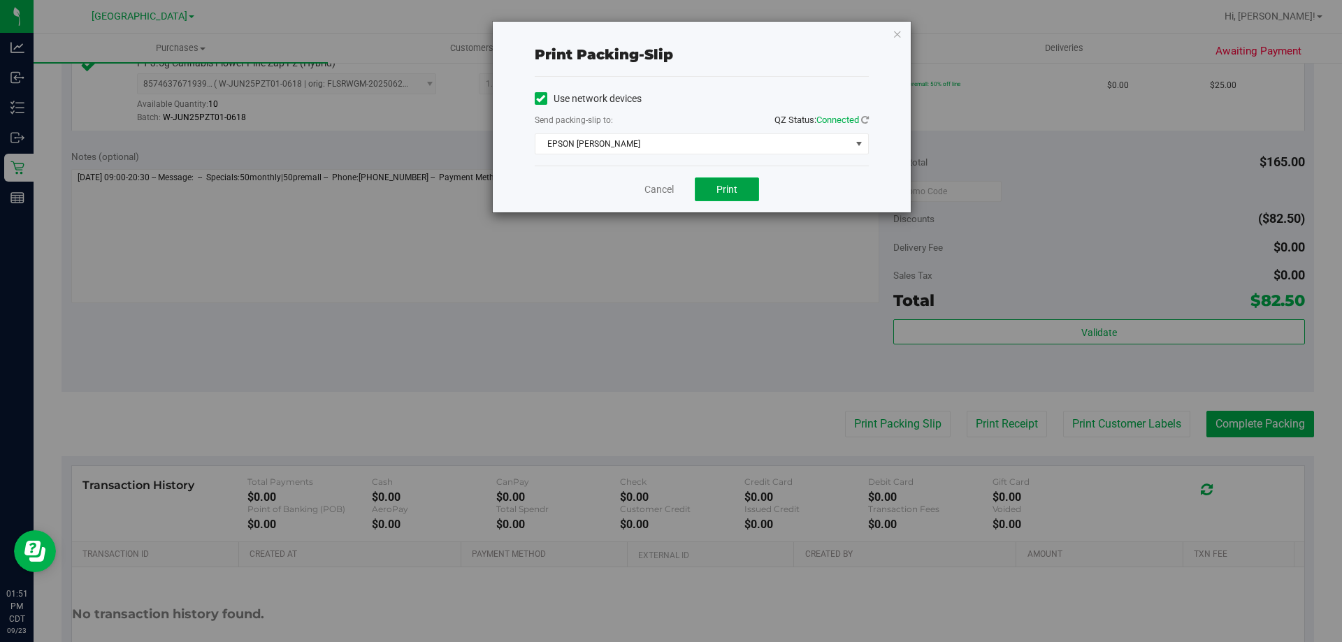
click at [714, 185] on button "Print" at bounding box center [727, 190] width 64 height 24
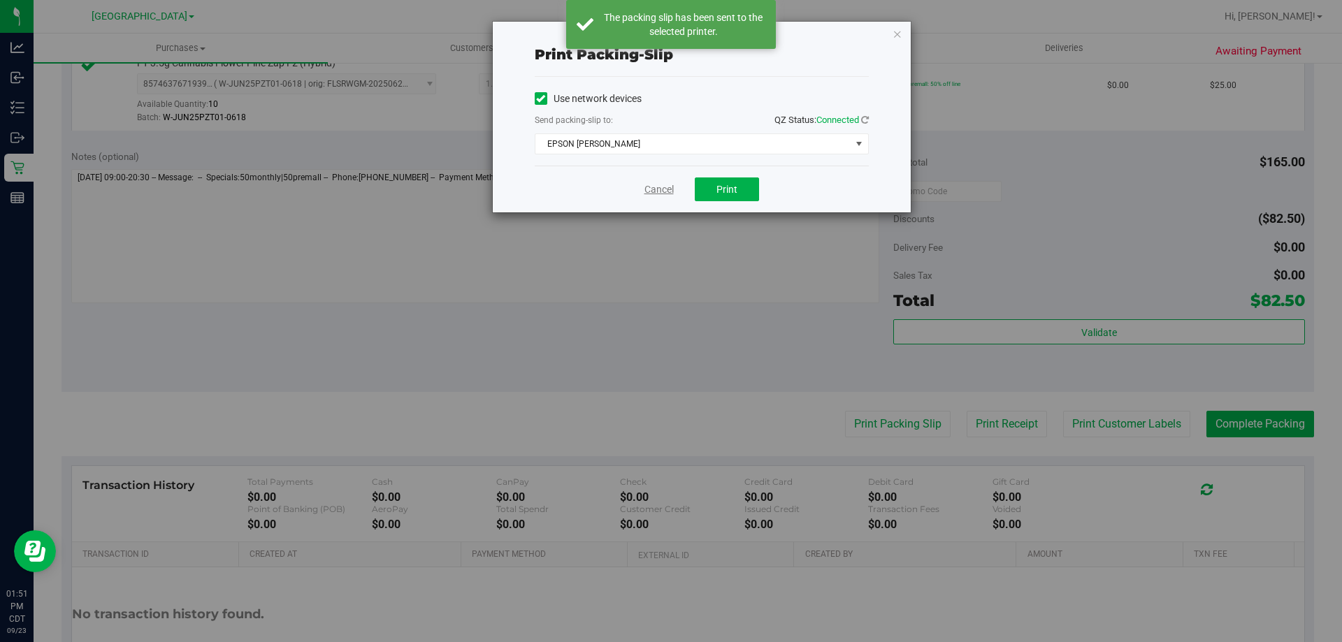
click at [651, 191] on link "Cancel" at bounding box center [658, 189] width 29 height 15
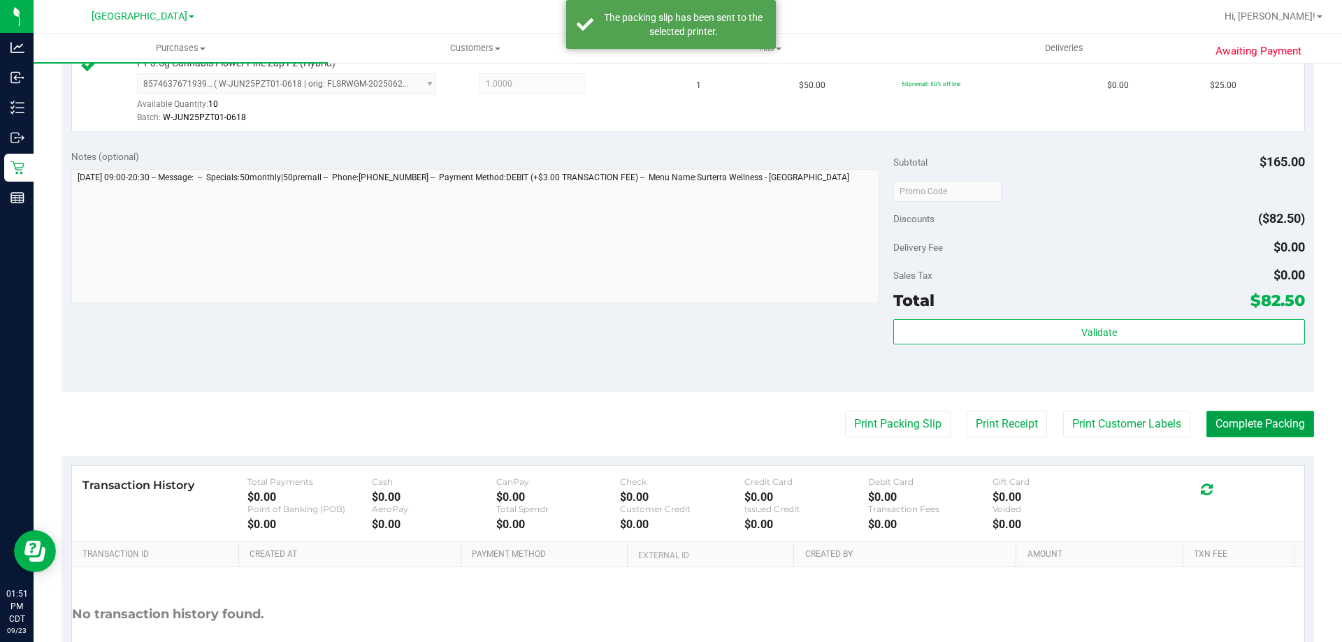
click at [1208, 416] on button "Complete Packing" at bounding box center [1260, 424] width 108 height 27
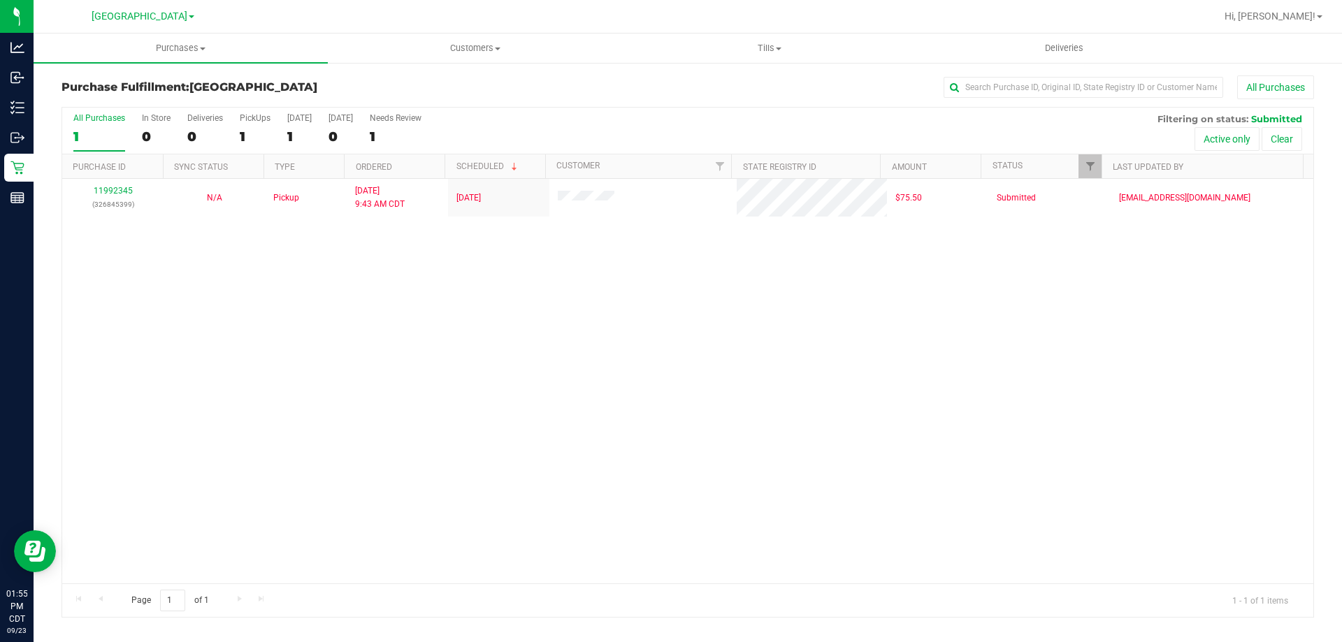
click at [295, 405] on div "11992345 (326845399) N/A Pickup 9/23/2025 9:43 AM CDT 9/23/2025 $75.50 Submitte…" at bounding box center [687, 381] width 1251 height 405
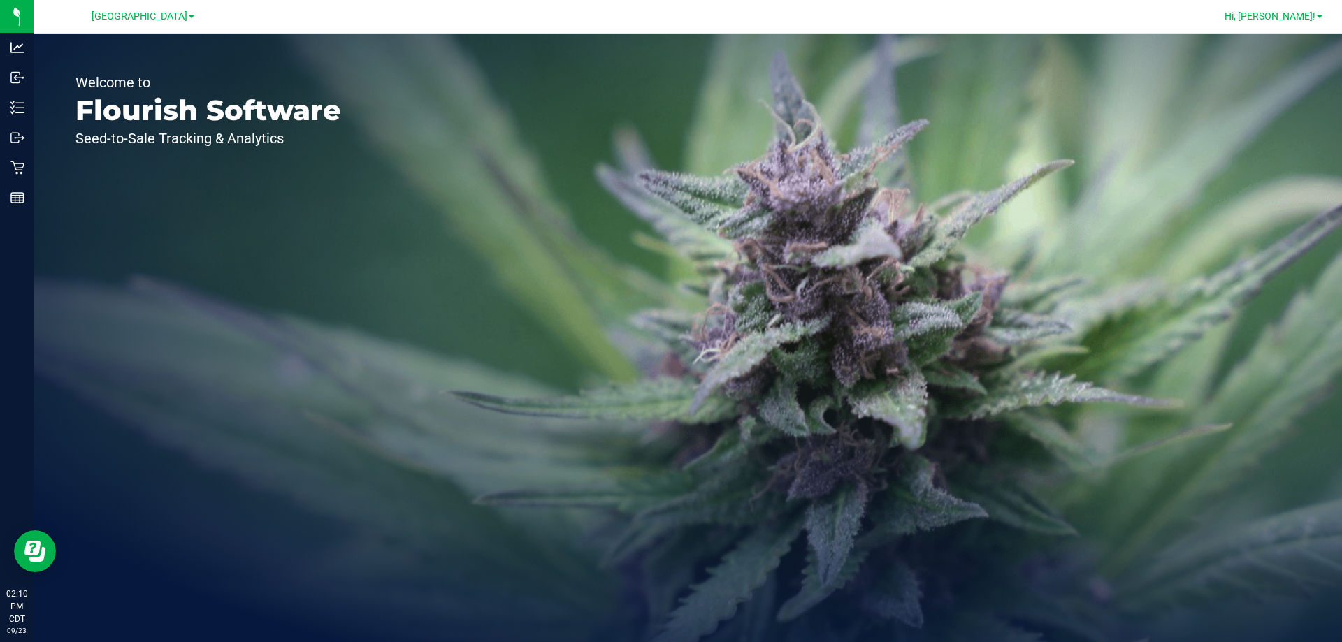
click at [1294, 23] on link "Hi, [PERSON_NAME]!" at bounding box center [1273, 16] width 109 height 15
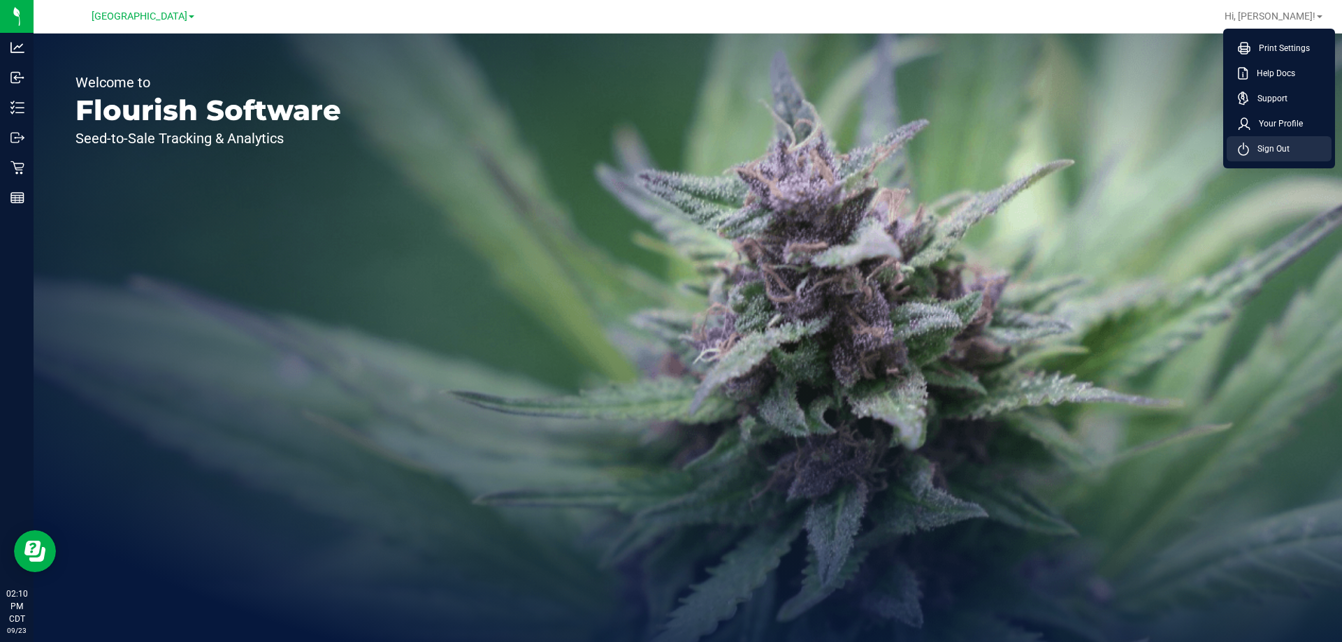
click at [1292, 144] on li "Sign Out" at bounding box center [1278, 148] width 105 height 25
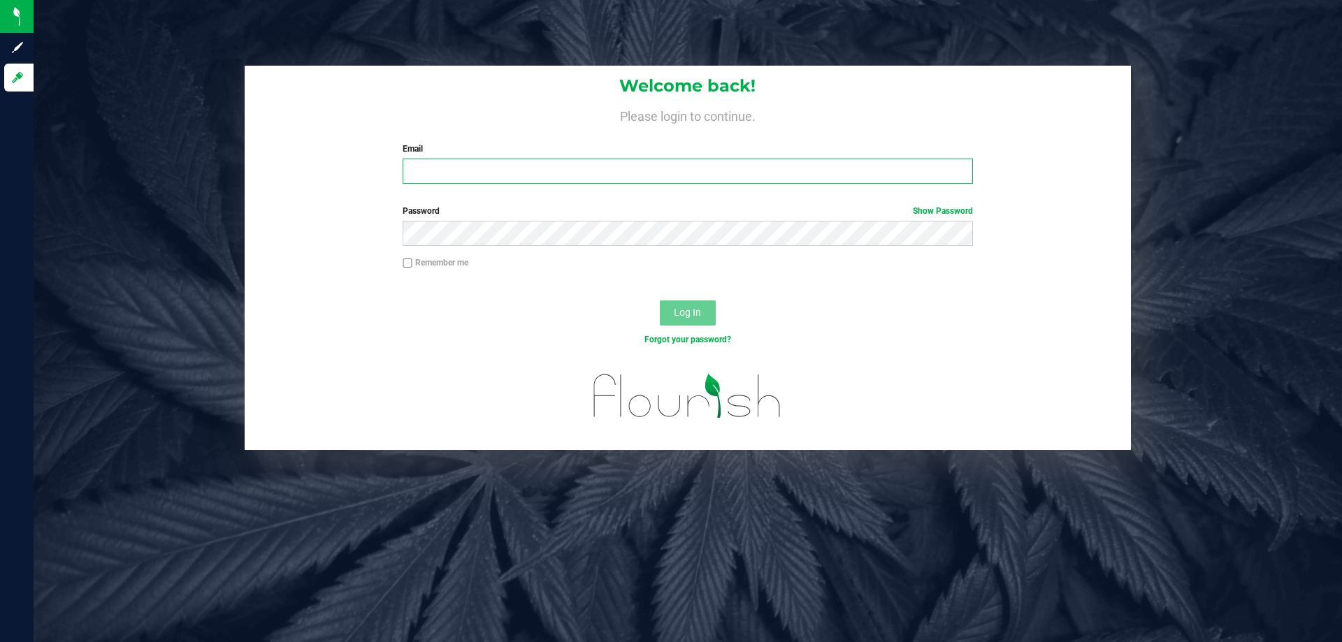
click at [467, 164] on input "Email" at bounding box center [688, 171] width 570 height 25
type input "[EMAIL_ADDRESS][DOMAIN_NAME]"
click at [660, 300] on button "Log In" at bounding box center [688, 312] width 56 height 25
